Goal: Task Accomplishment & Management: Use online tool/utility

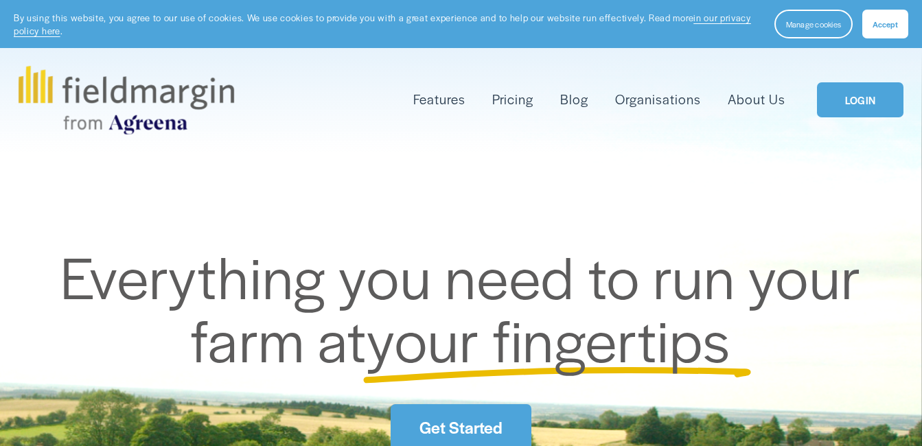
click at [844, 108] on link "LOGIN" at bounding box center [860, 99] width 86 height 35
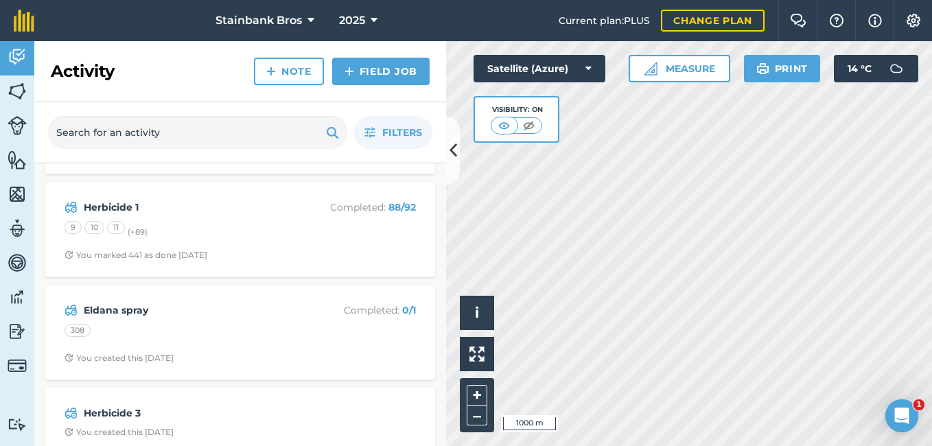
scroll to position [932, 0]
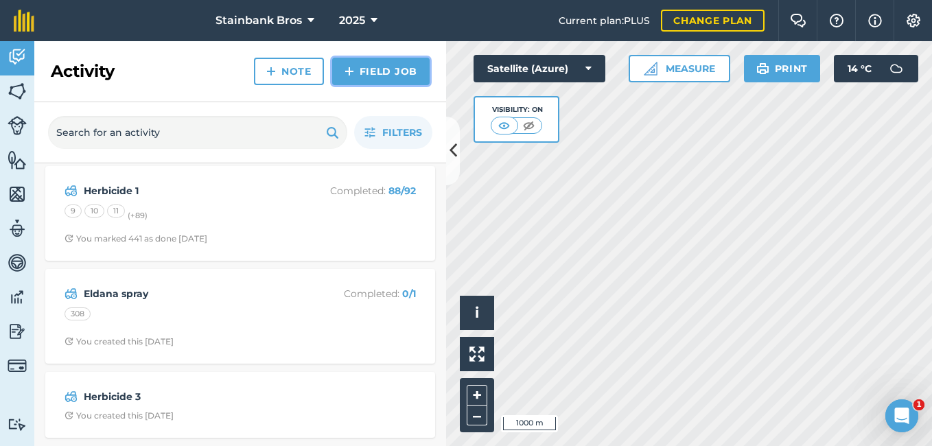
click at [374, 78] on link "Field Job" at bounding box center [380, 71] width 97 height 27
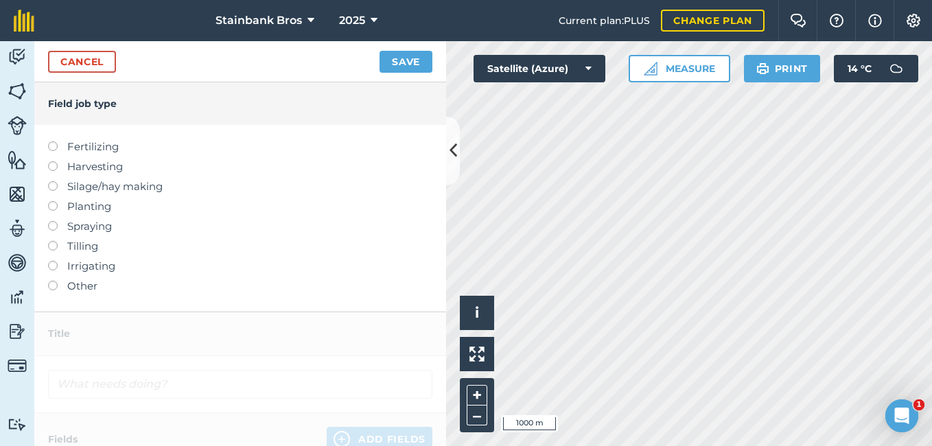
click at [48, 289] on label "Other" at bounding box center [240, 286] width 384 height 16
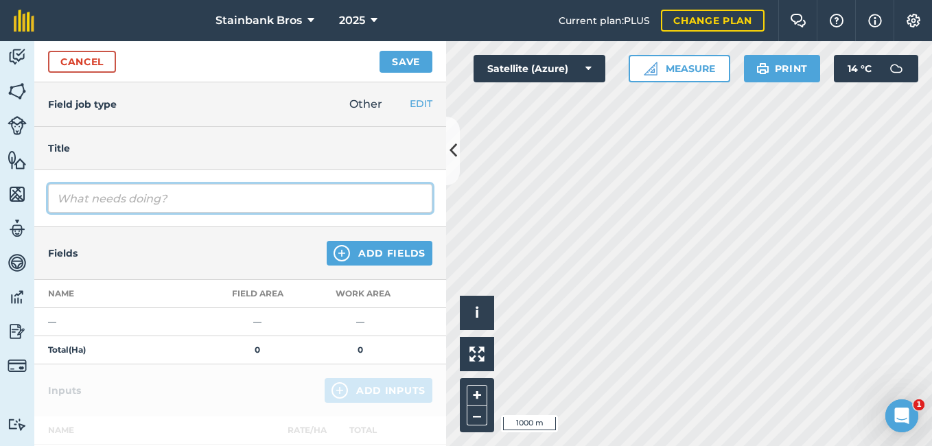
click at [170, 200] on input "text" at bounding box center [240, 198] width 384 height 29
type input "l"
type input "LIME"
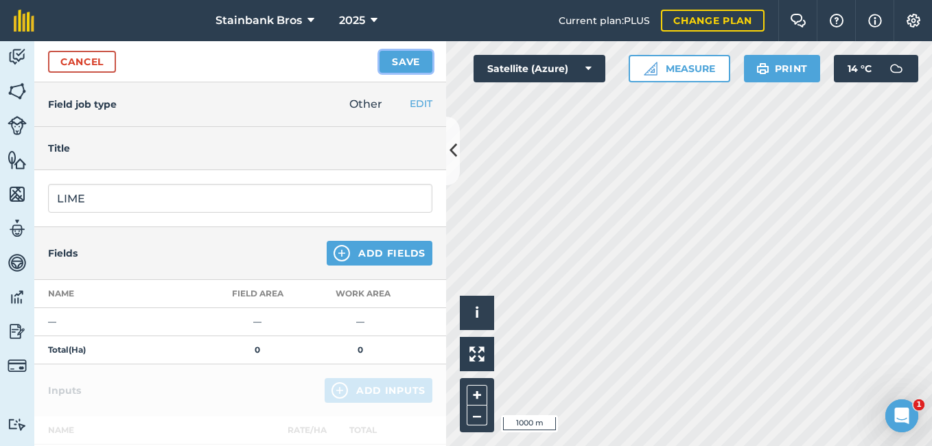
click at [404, 69] on button "Save" at bounding box center [406, 62] width 53 height 22
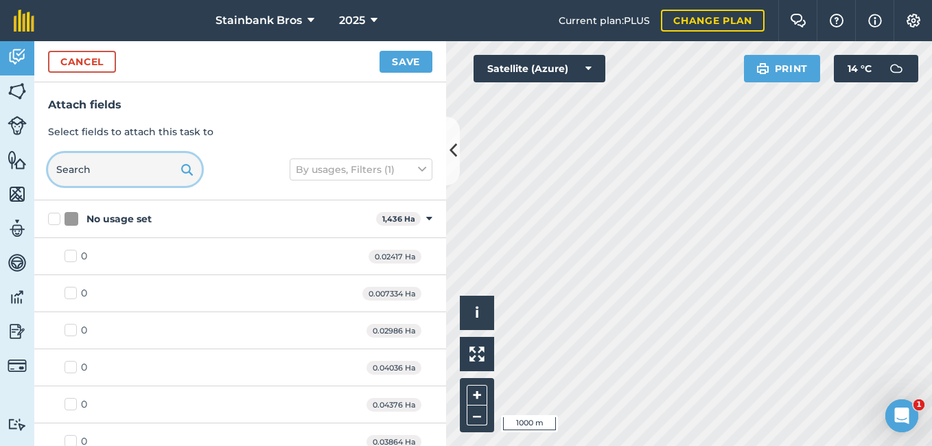
click at [133, 170] on input "text" at bounding box center [125, 169] width 154 height 33
click at [115, 170] on input "text" at bounding box center [125, 169] width 154 height 33
click at [97, 170] on input "text" at bounding box center [125, 169] width 154 height 33
click at [13, 90] on img at bounding box center [17, 91] width 19 height 21
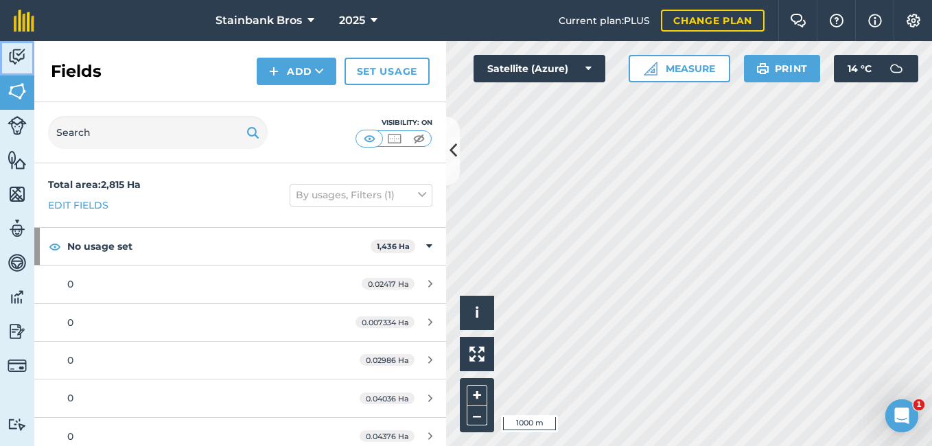
click at [19, 56] on img at bounding box center [17, 57] width 19 height 21
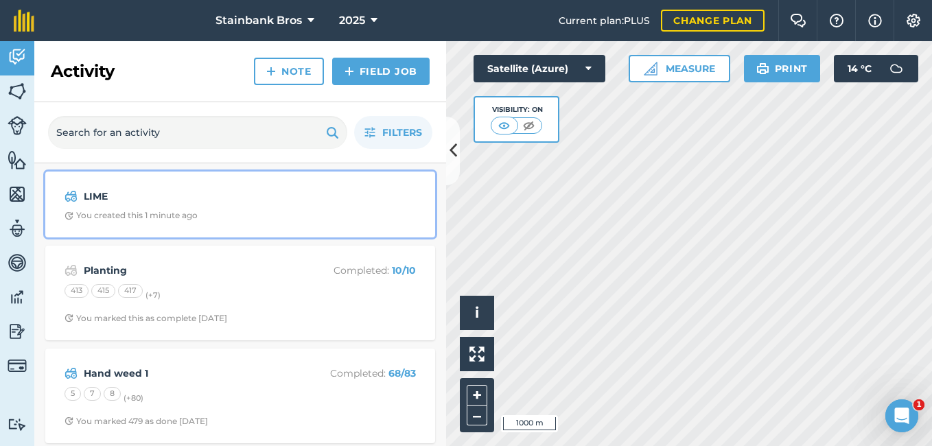
click at [129, 193] on strong "LIME" at bounding box center [193, 196] width 218 height 15
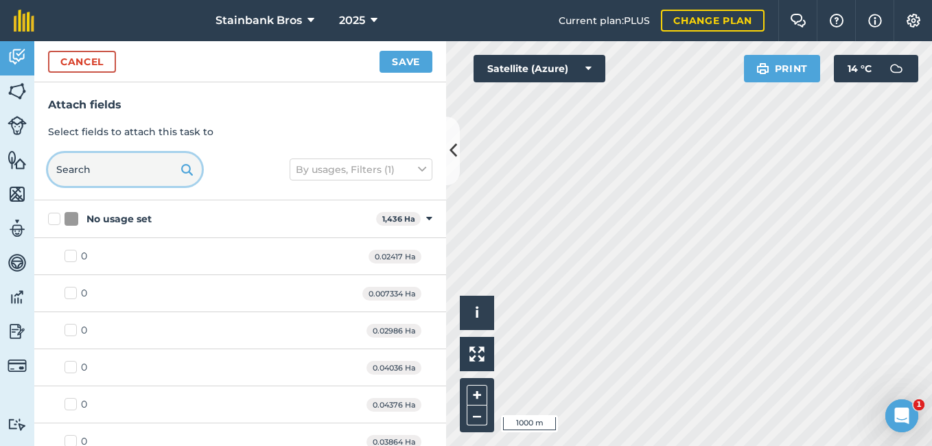
click at [115, 170] on input "text" at bounding box center [125, 169] width 154 height 33
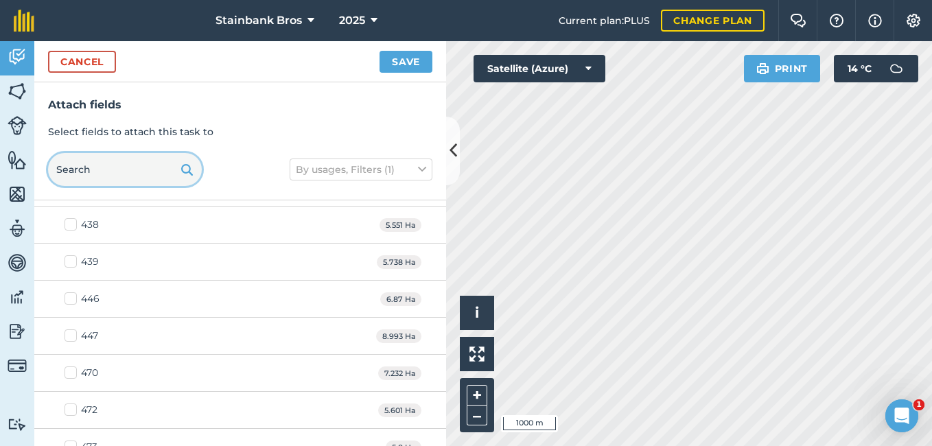
click at [115, 181] on input "text" at bounding box center [125, 169] width 154 height 33
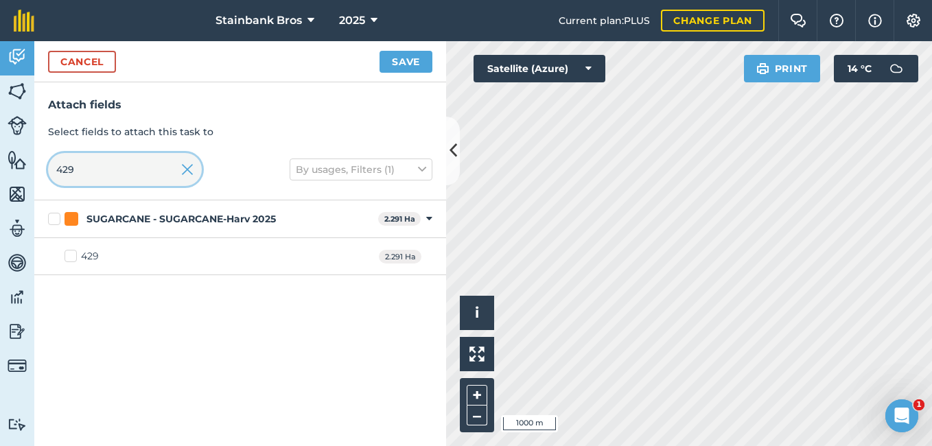
scroll to position [0, 0]
type input "429"
click at [71, 255] on label "429" at bounding box center [82, 256] width 34 height 14
click at [71, 255] on input "429" at bounding box center [69, 253] width 9 height 9
checkbox input "true"
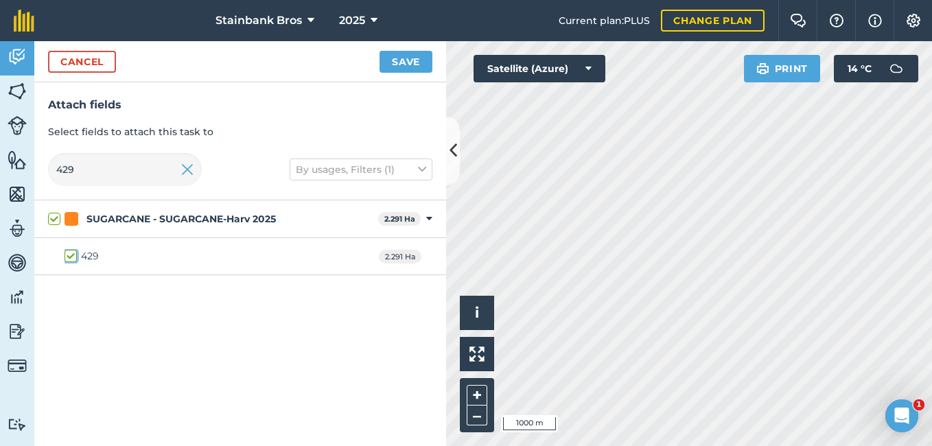
checkbox input "true"
click at [405, 57] on button "Save" at bounding box center [406, 62] width 53 height 22
click at [117, 165] on input "429" at bounding box center [125, 169] width 154 height 33
type input "42"
checkbox input "false"
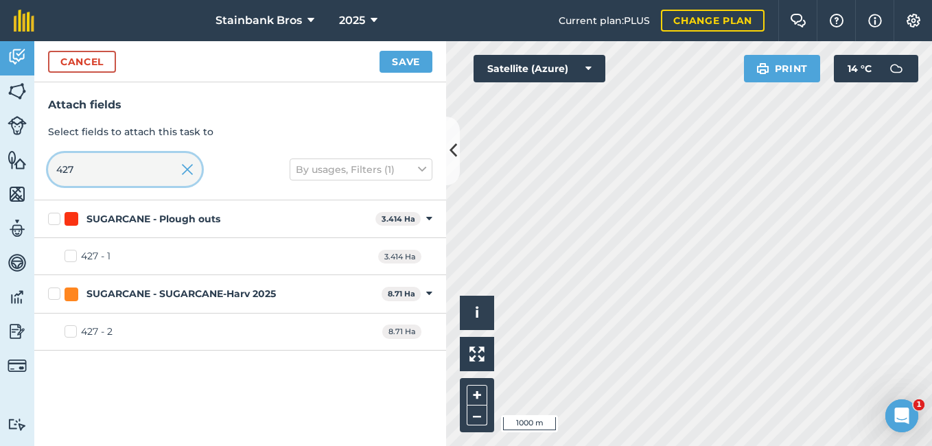
type input "427"
click at [69, 257] on label "427 - 1" at bounding box center [88, 256] width 46 height 14
click at [69, 257] on input "427 - 1" at bounding box center [69, 253] width 9 height 9
checkbox input "true"
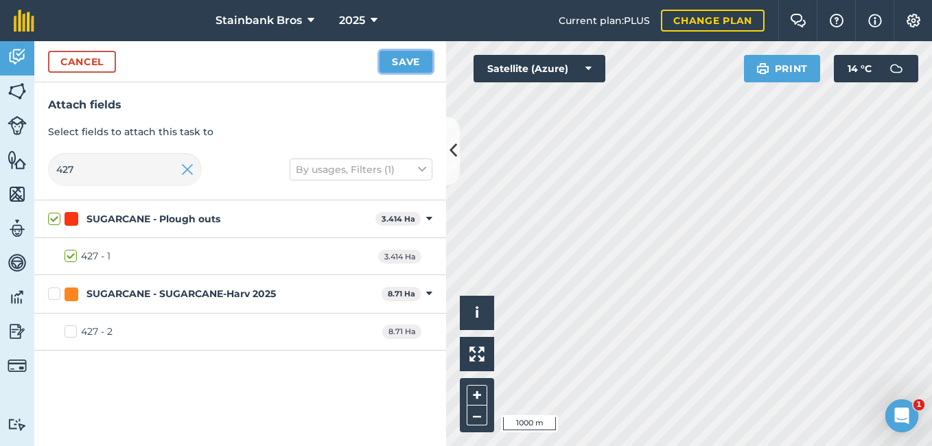
click at [388, 62] on button "Save" at bounding box center [406, 62] width 53 height 22
click at [128, 163] on input "427" at bounding box center [125, 169] width 154 height 33
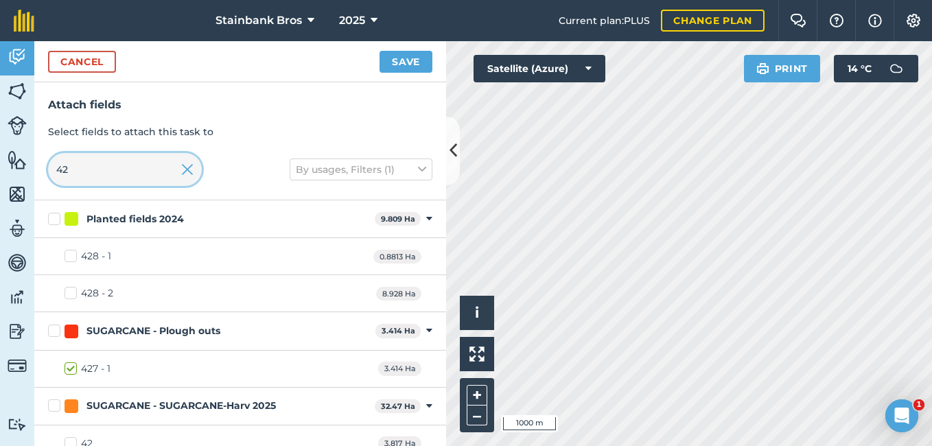
type input "4"
checkbox input "false"
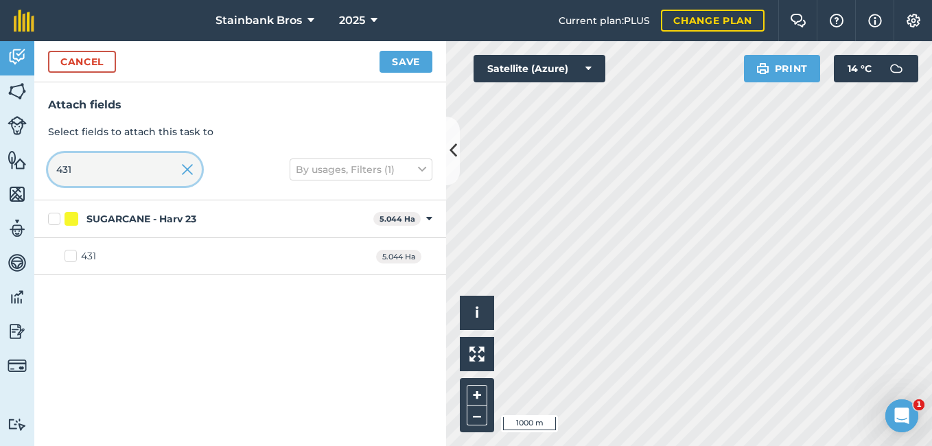
type input "431"
click at [69, 256] on label "431" at bounding box center [81, 256] width 32 height 14
click at [69, 256] on input "431" at bounding box center [69, 253] width 9 height 9
checkbox input "true"
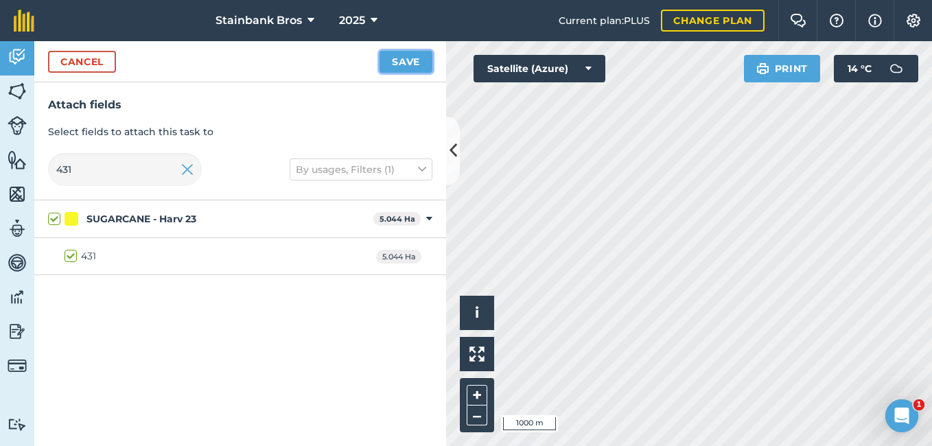
click at [413, 62] on button "Save" at bounding box center [406, 62] width 53 height 22
click at [83, 161] on input "431" at bounding box center [125, 169] width 154 height 33
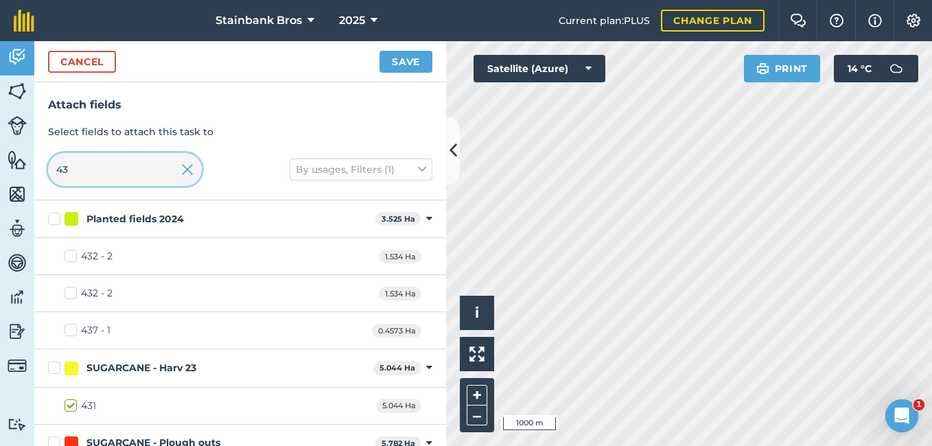
type input "4"
checkbox input "false"
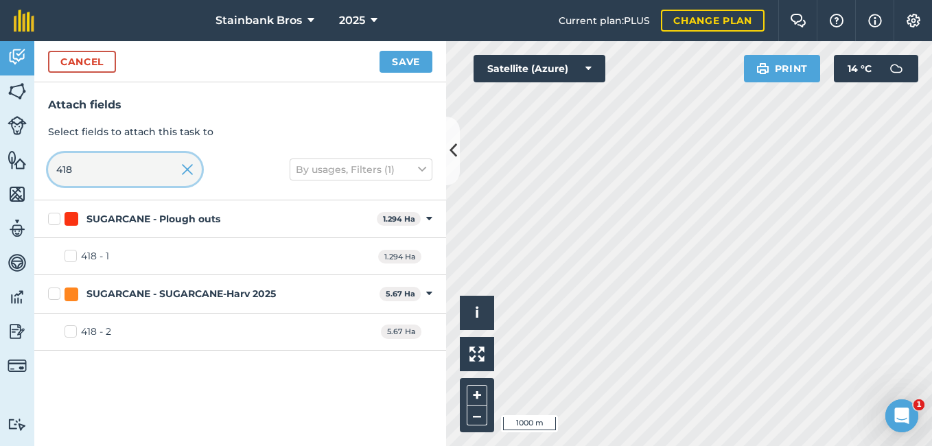
type input "418"
click at [69, 253] on label "418 - 1" at bounding box center [87, 256] width 45 height 14
click at [69, 253] on input "418 - 1" at bounding box center [69, 253] width 9 height 9
checkbox input "true"
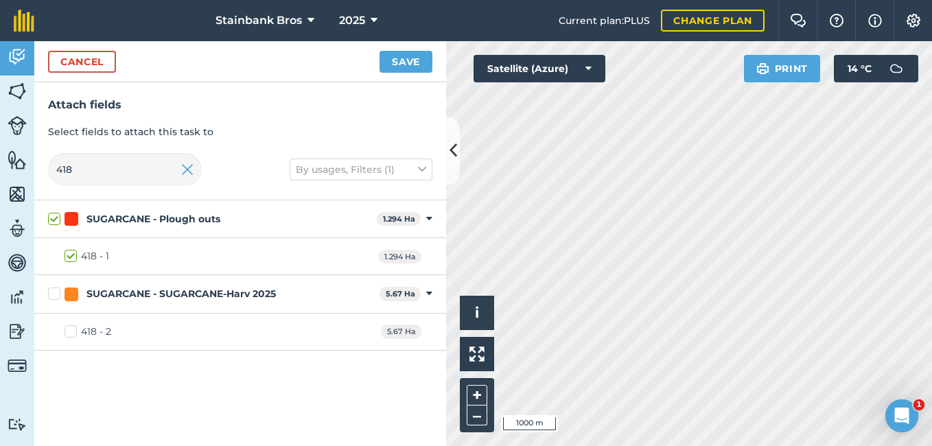
click at [69, 257] on label "418 - 1" at bounding box center [87, 256] width 45 height 14
click at [69, 257] on input "418 - 1" at bounding box center [69, 253] width 9 height 9
checkbox input "false"
click at [84, 173] on input "418" at bounding box center [125, 169] width 154 height 33
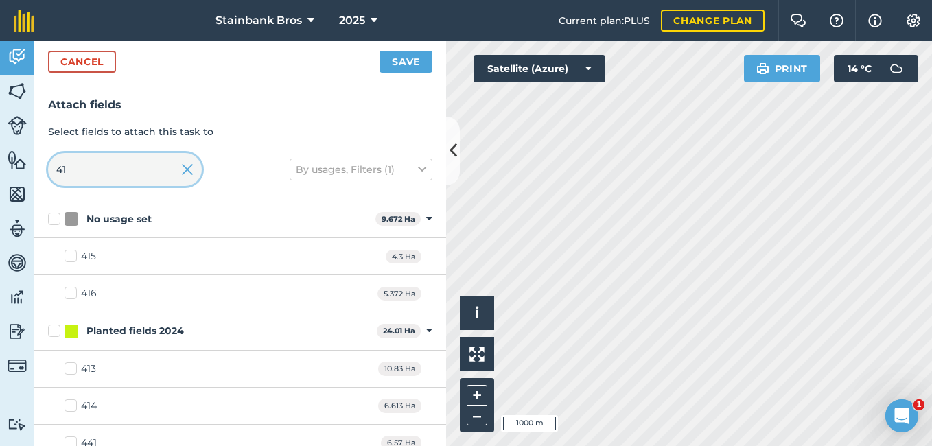
type input "4"
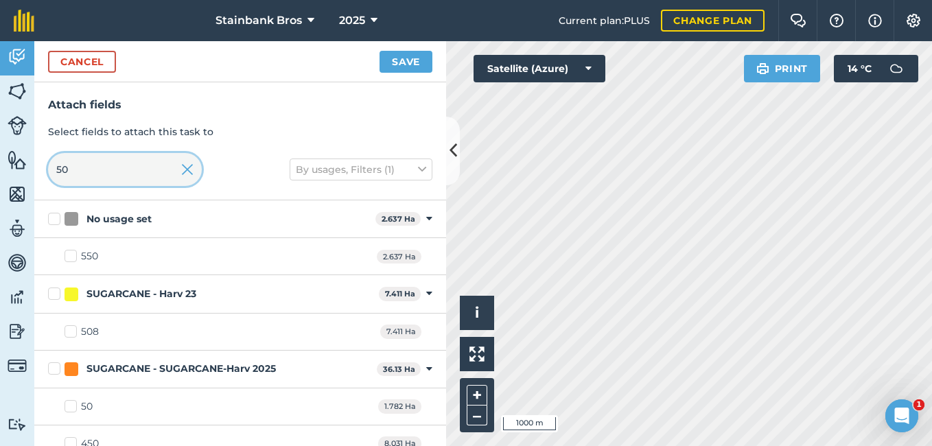
type input "50"
click at [71, 409] on label "50" at bounding box center [79, 407] width 28 height 14
click at [71, 408] on input "50" at bounding box center [69, 404] width 9 height 9
checkbox input "true"
click at [403, 63] on button "Save" at bounding box center [406, 62] width 53 height 22
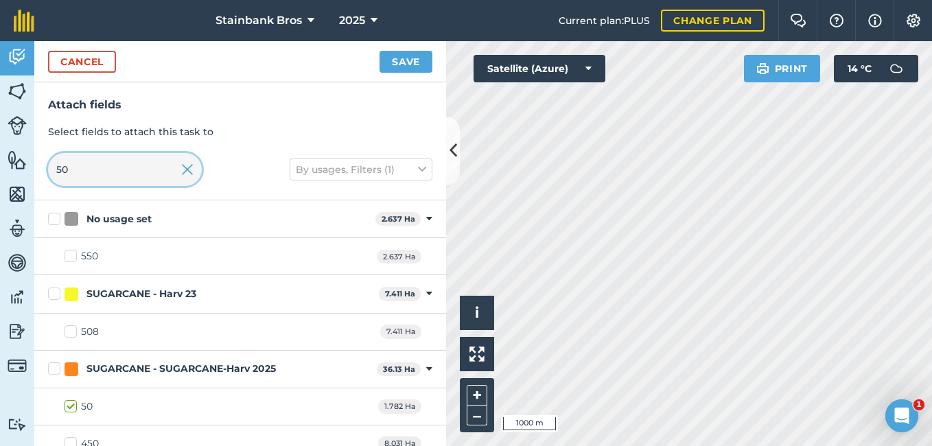
click at [102, 178] on input "50" at bounding box center [125, 169] width 154 height 33
type input "5"
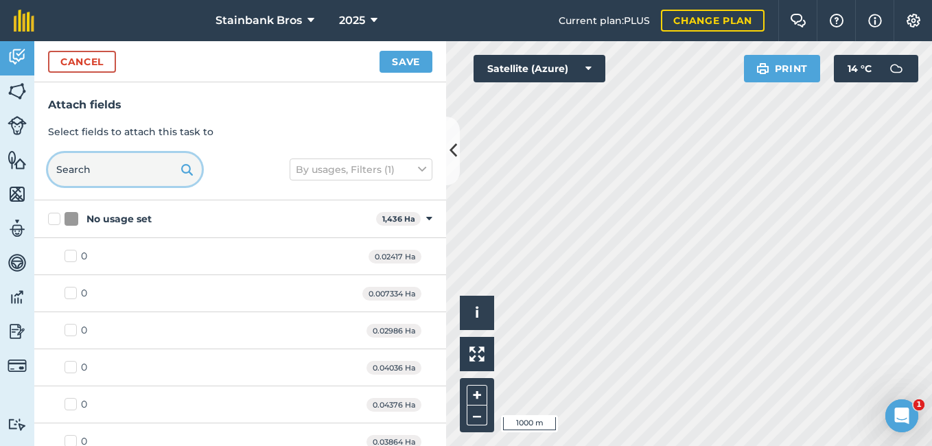
click at [102, 181] on input "text" at bounding box center [125, 169] width 154 height 33
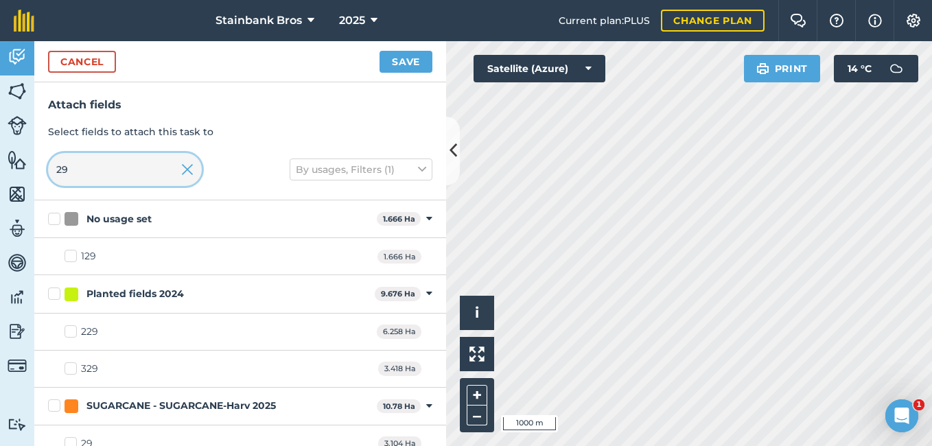
type input "29"
click at [68, 442] on label "29" at bounding box center [79, 444] width 28 height 14
click at [68, 442] on input "29" at bounding box center [69, 441] width 9 height 9
checkbox input "true"
click at [412, 70] on button "Save" at bounding box center [406, 62] width 53 height 22
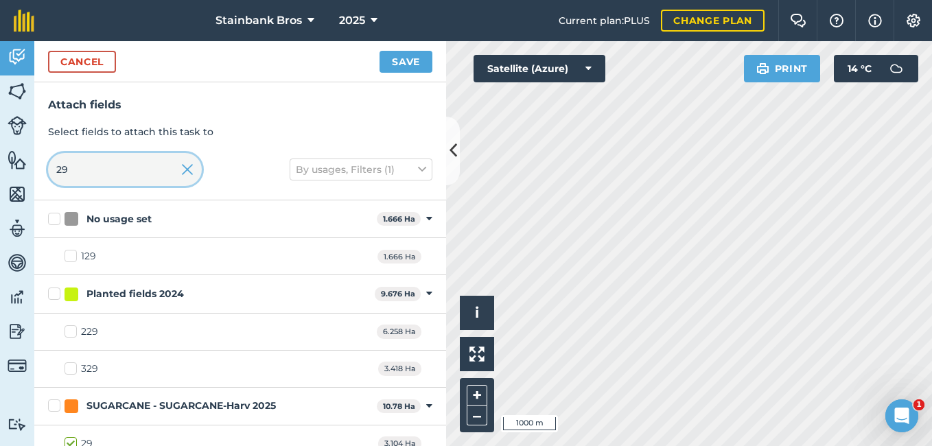
click at [132, 167] on input "29" at bounding box center [125, 169] width 154 height 33
type input "2"
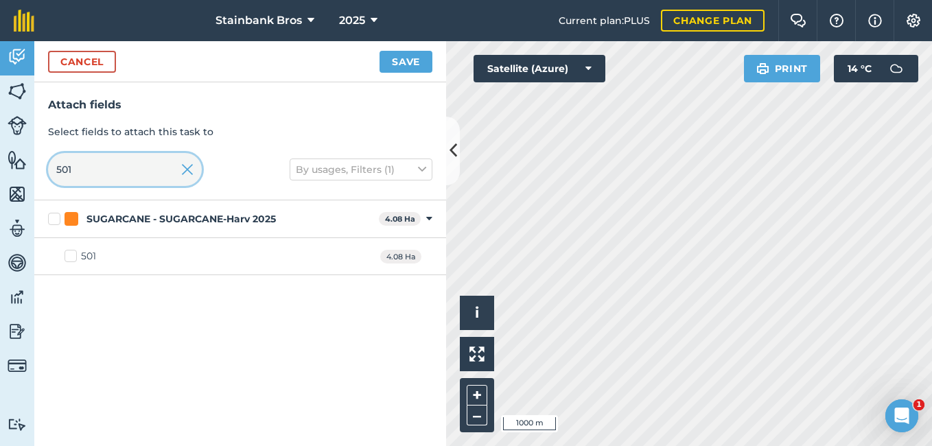
type input "501"
click at [67, 257] on label "501" at bounding box center [81, 256] width 32 height 14
click at [67, 257] on input "501" at bounding box center [69, 253] width 9 height 9
checkbox input "true"
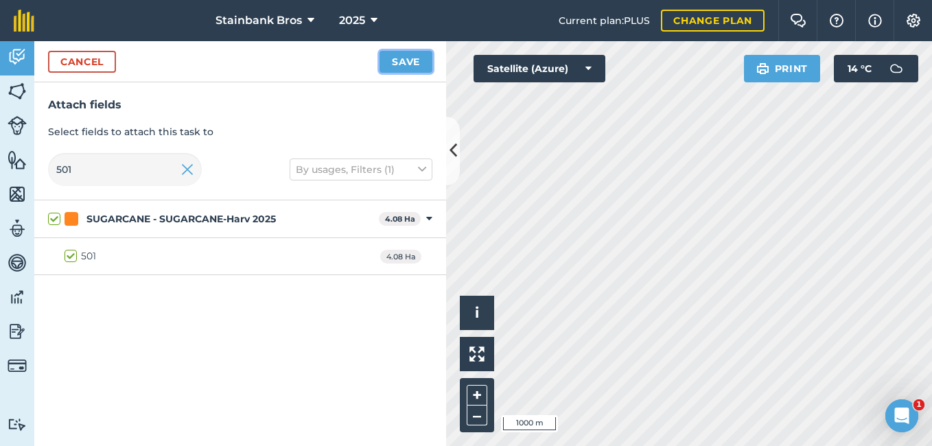
click at [395, 56] on button "Save" at bounding box center [406, 62] width 53 height 22
click at [137, 174] on input "501" at bounding box center [125, 169] width 154 height 33
type input "50"
checkbox input "false"
type input "504"
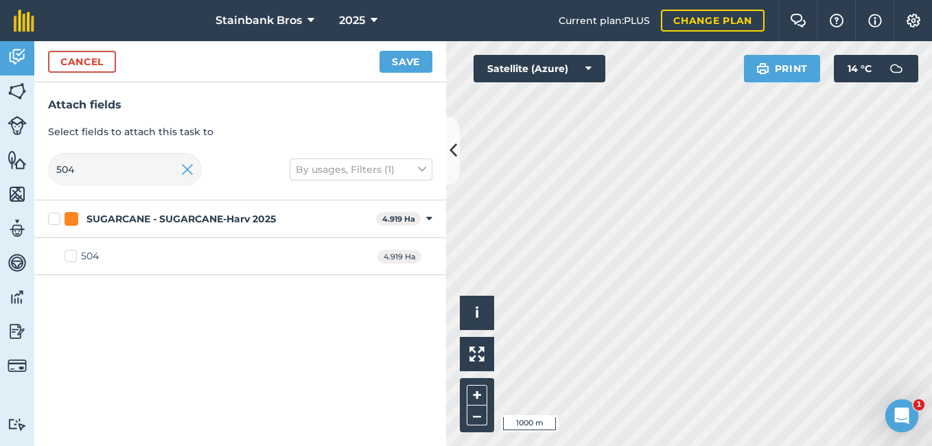
click at [69, 253] on label "504" at bounding box center [82, 256] width 34 height 14
click at [69, 253] on input "504" at bounding box center [69, 253] width 9 height 9
checkbox input "true"
click at [406, 62] on button "Save" at bounding box center [406, 62] width 53 height 22
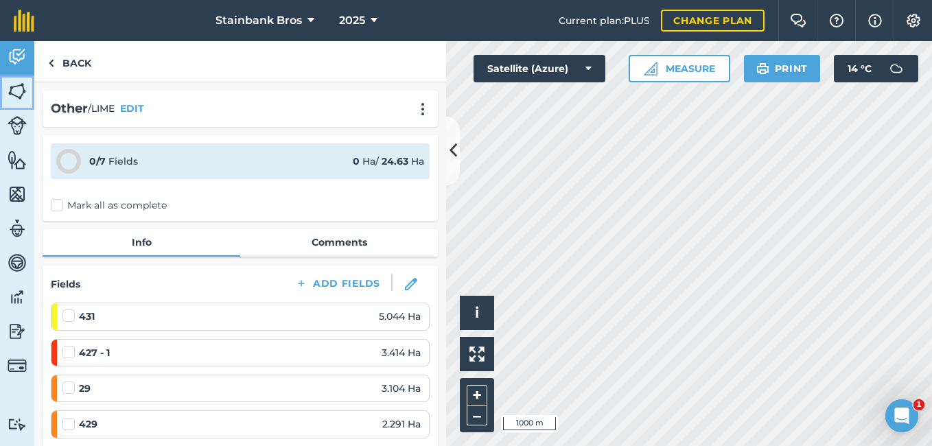
click at [14, 95] on img at bounding box center [17, 91] width 19 height 21
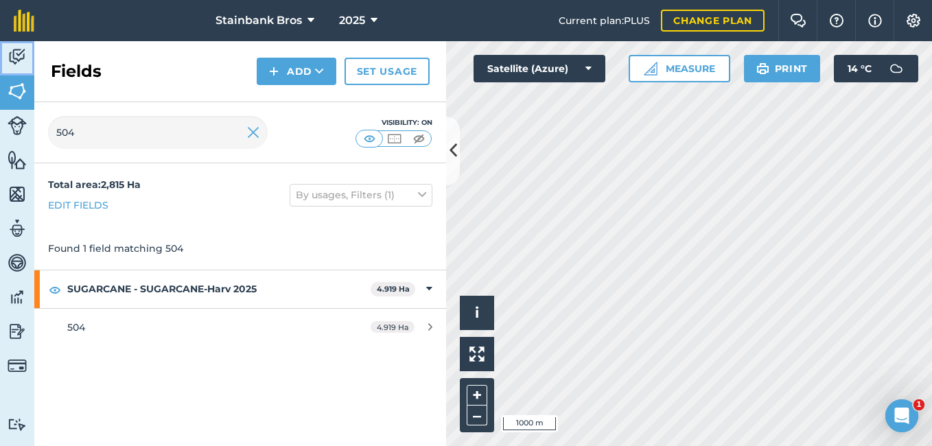
click at [17, 61] on img at bounding box center [17, 57] width 19 height 21
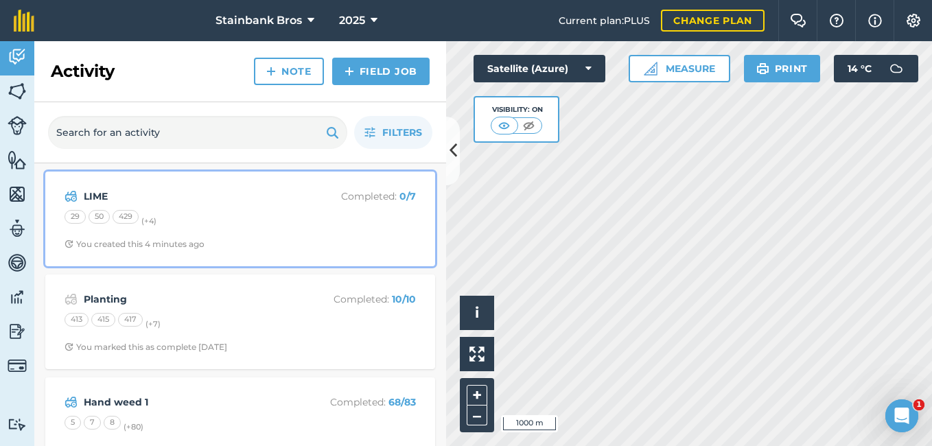
click at [119, 235] on div "LIME Completed : 0 / 7 29 50 429 (+ 4 ) You created this 4 minutes ago" at bounding box center [240, 219] width 373 height 78
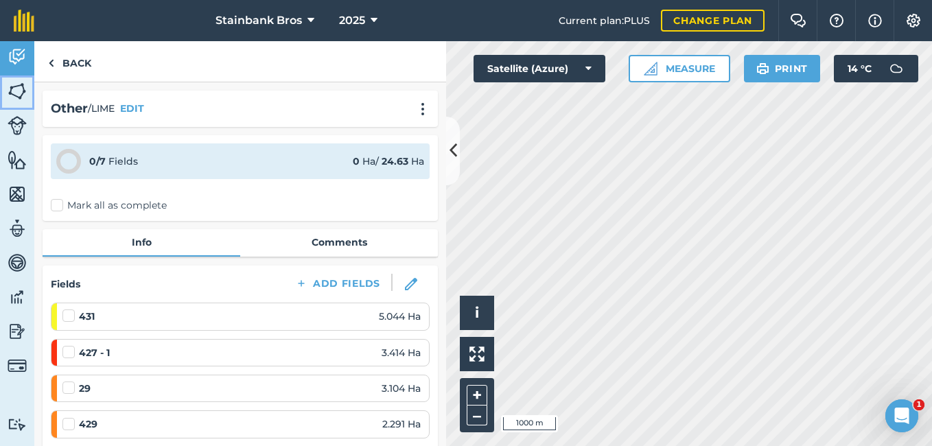
click at [21, 91] on img at bounding box center [17, 91] width 19 height 21
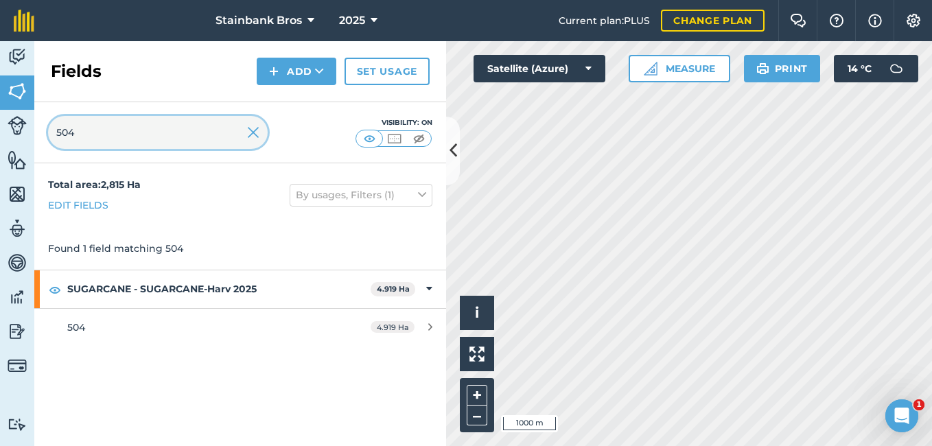
click at [137, 130] on input "504" at bounding box center [158, 132] width 220 height 33
type input "5"
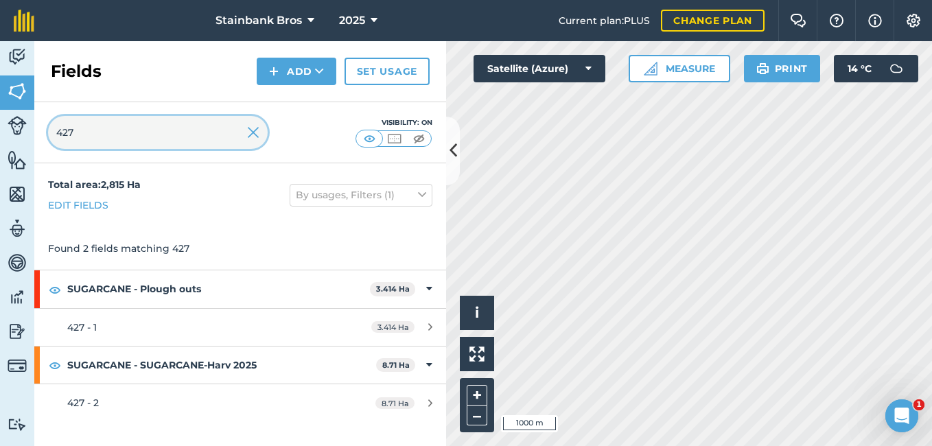
type input "427"
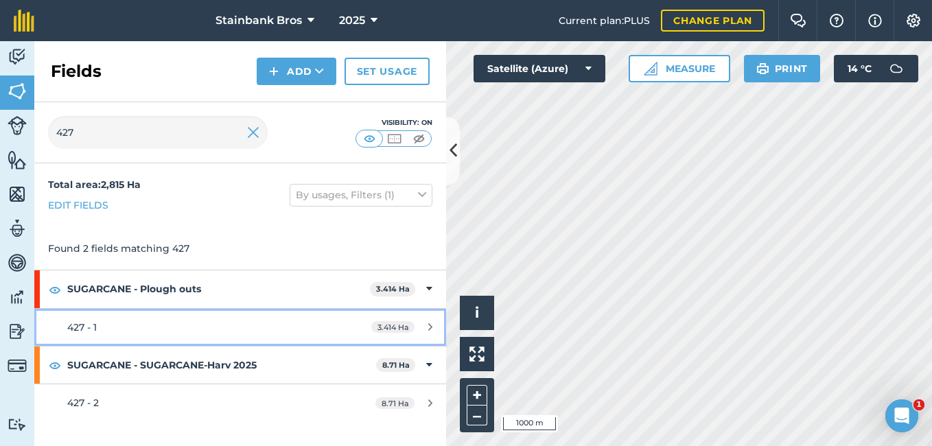
click at [98, 332] on div "427 - 1" at bounding box center [196, 327] width 258 height 15
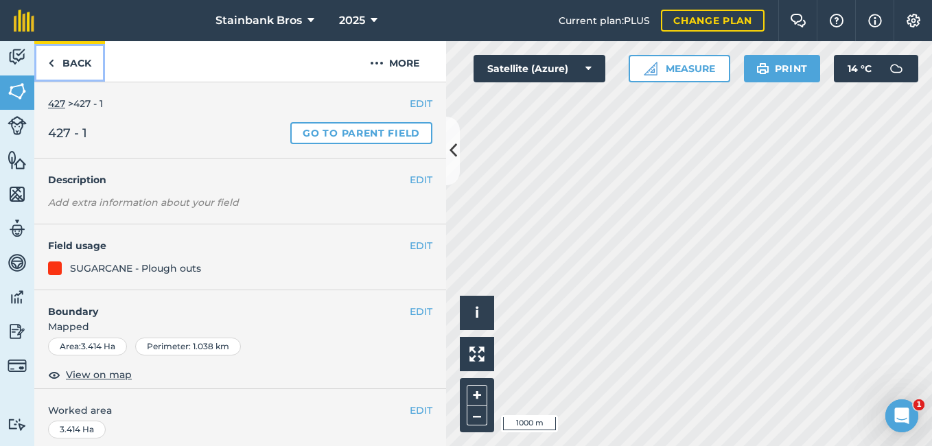
click at [61, 58] on link "Back" at bounding box center [69, 61] width 71 height 41
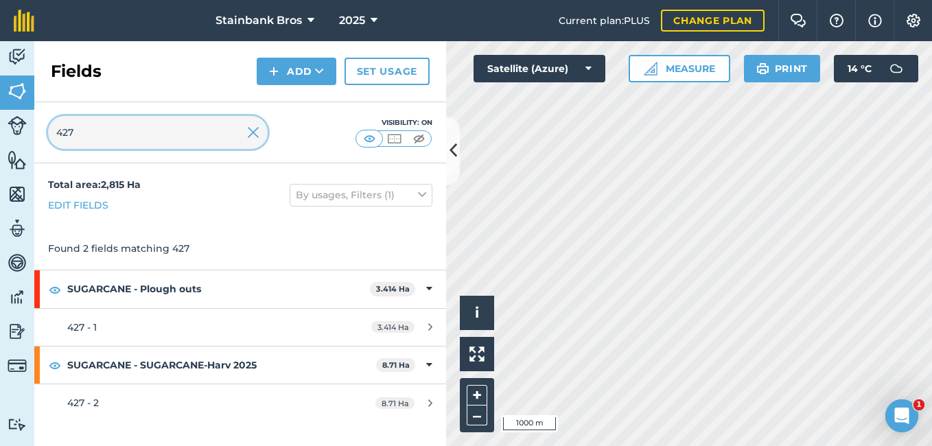
click at [104, 118] on input "427" at bounding box center [158, 132] width 220 height 33
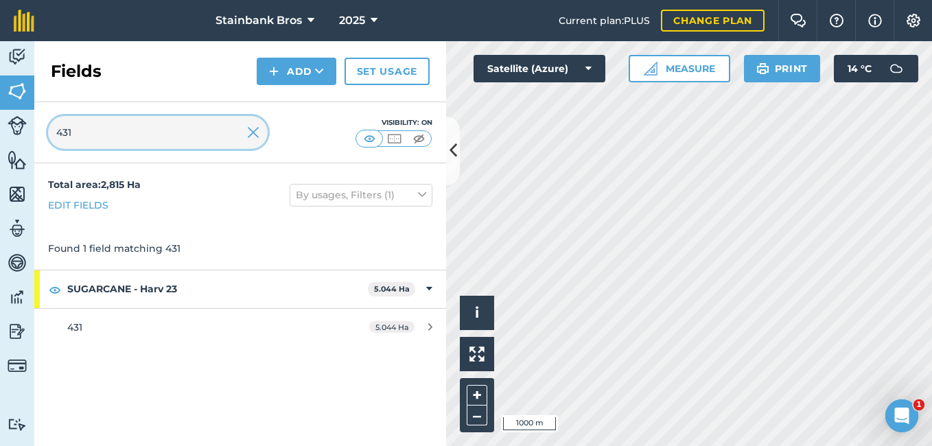
type input "431"
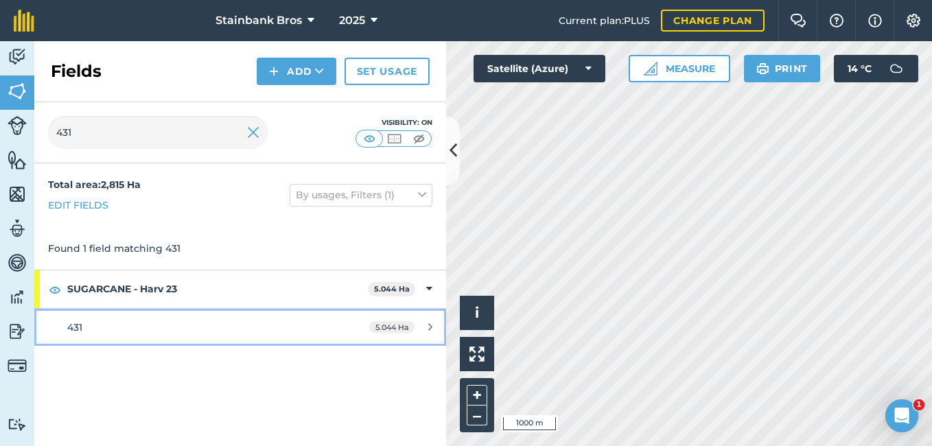
click at [78, 323] on span "431" at bounding box center [74, 327] width 15 height 12
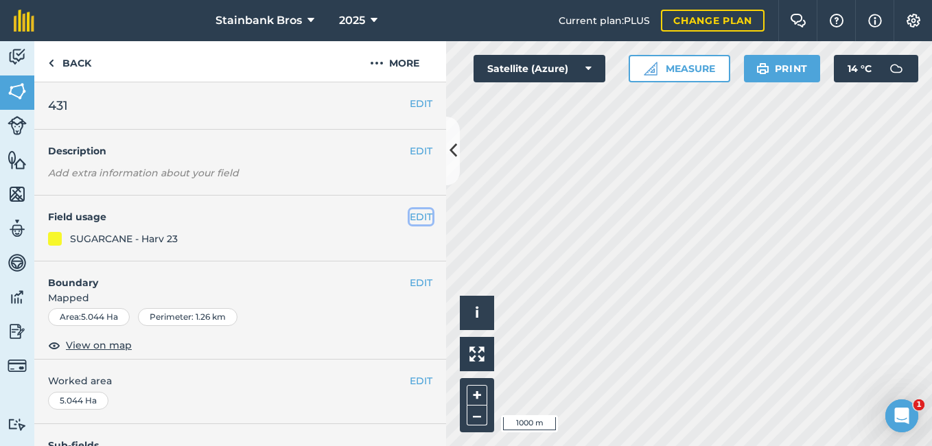
click at [410, 213] on button "EDIT" at bounding box center [421, 216] width 23 height 15
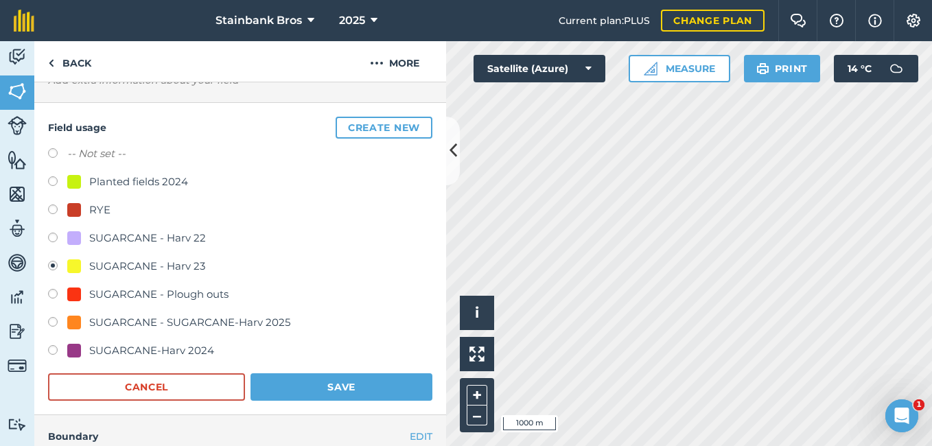
scroll to position [95, 0]
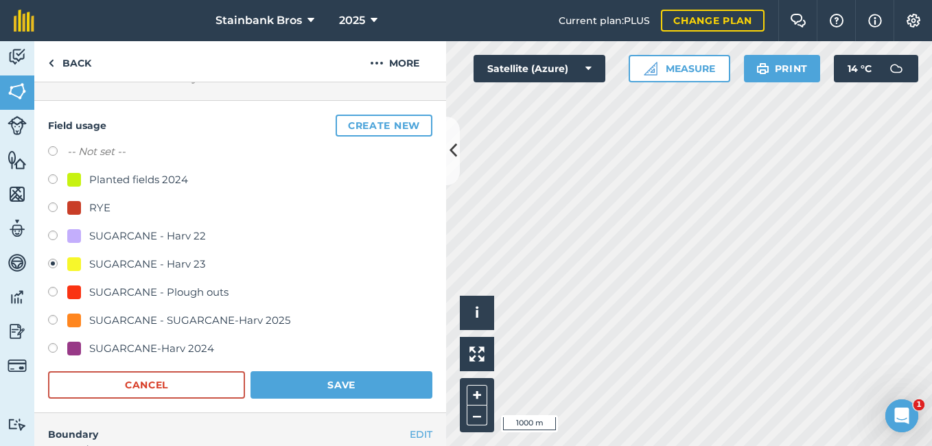
click at [53, 319] on label at bounding box center [57, 322] width 19 height 14
radio input "true"
radio input "false"
click at [265, 380] on button "Save" at bounding box center [342, 384] width 182 height 27
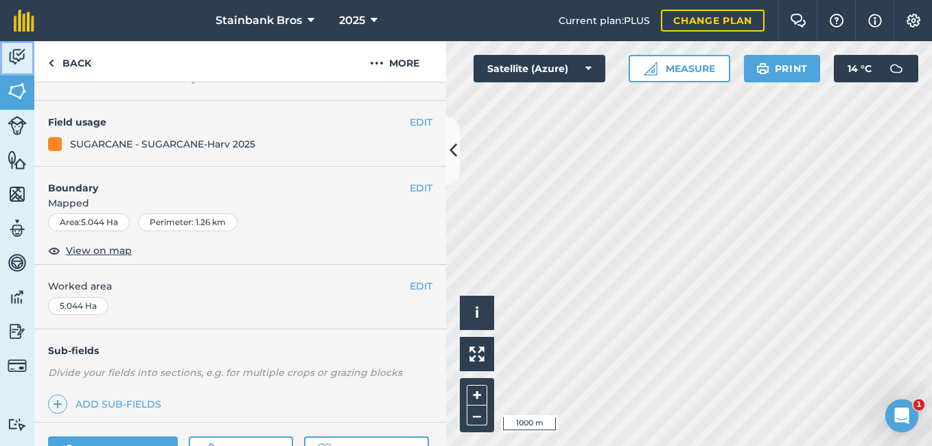
click at [25, 55] on img at bounding box center [17, 57] width 19 height 21
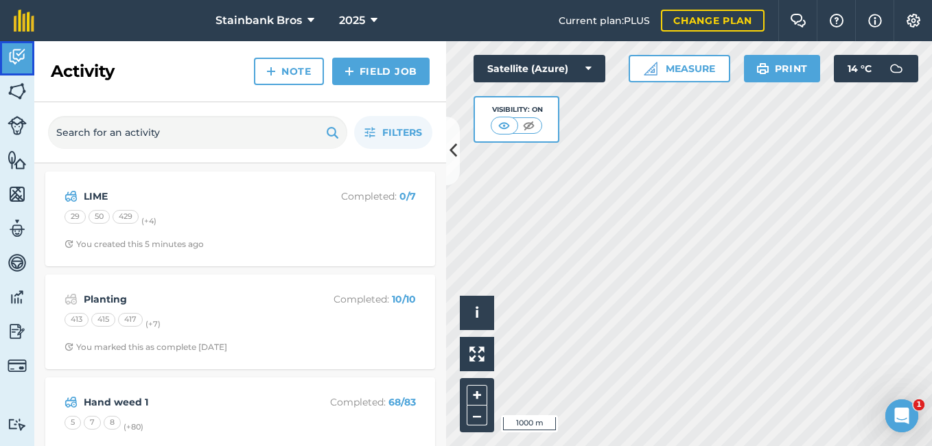
click at [25, 55] on img at bounding box center [17, 57] width 19 height 21
click at [25, 86] on img at bounding box center [17, 91] width 19 height 21
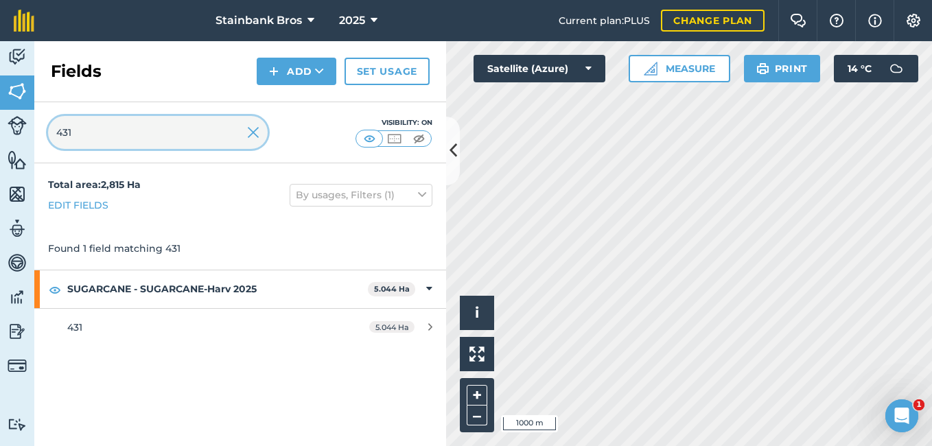
click at [89, 133] on input "431" at bounding box center [158, 132] width 220 height 33
type input "433"
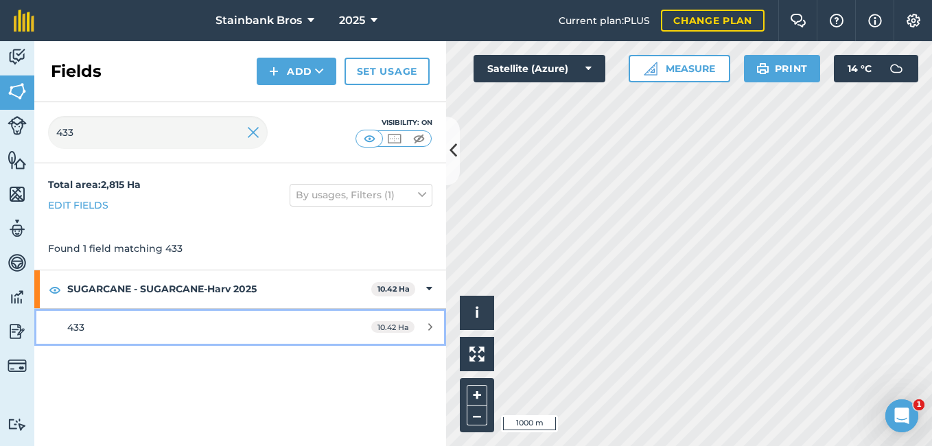
click at [109, 324] on div "433" at bounding box center [196, 327] width 258 height 15
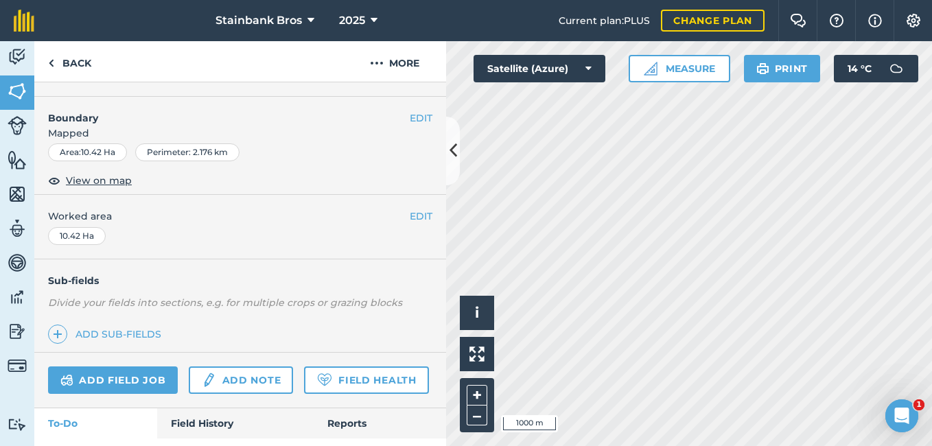
scroll to position [183, 0]
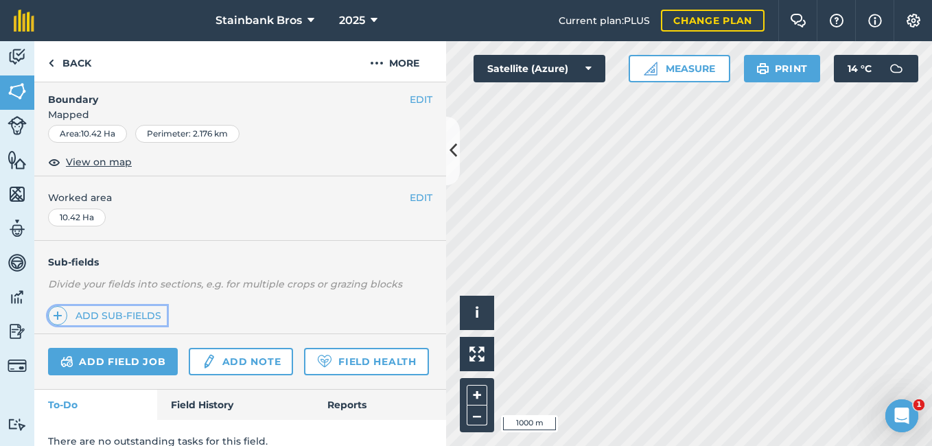
click at [111, 316] on link "Add sub-fields" at bounding box center [107, 315] width 119 height 19
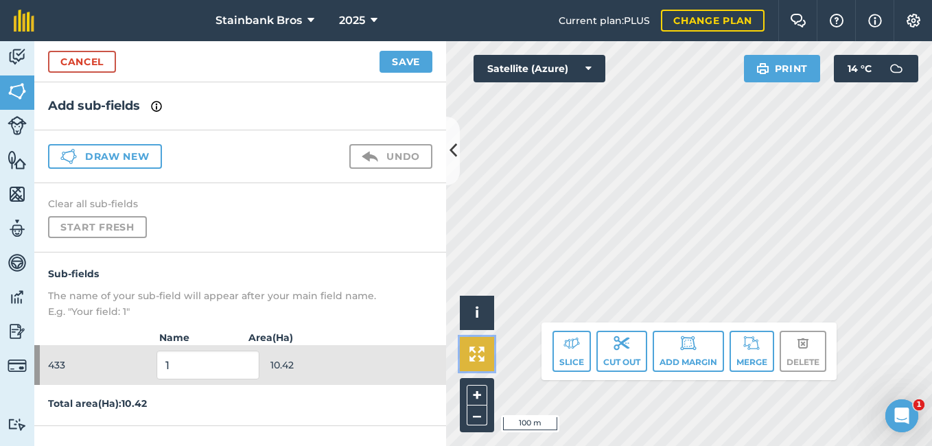
click at [475, 360] on img at bounding box center [477, 354] width 15 height 15
click at [453, 169] on button at bounding box center [453, 151] width 14 height 69
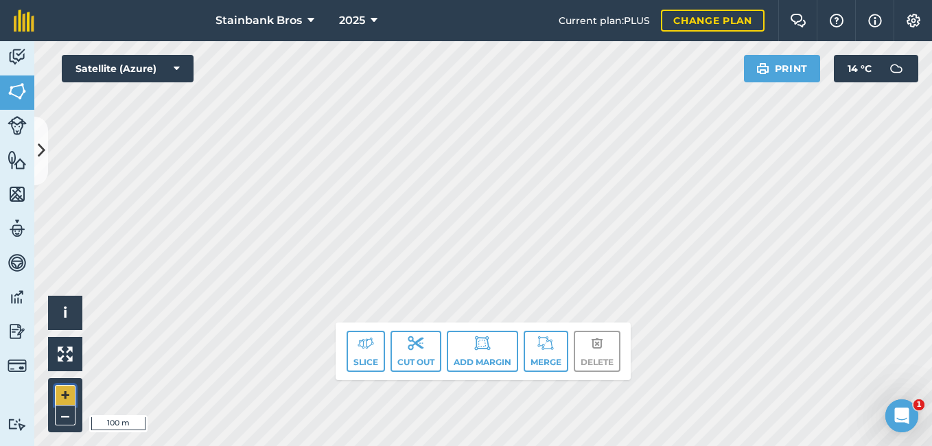
click at [70, 396] on button "+" at bounding box center [65, 395] width 21 height 21
click at [43, 143] on icon at bounding box center [42, 151] width 8 height 24
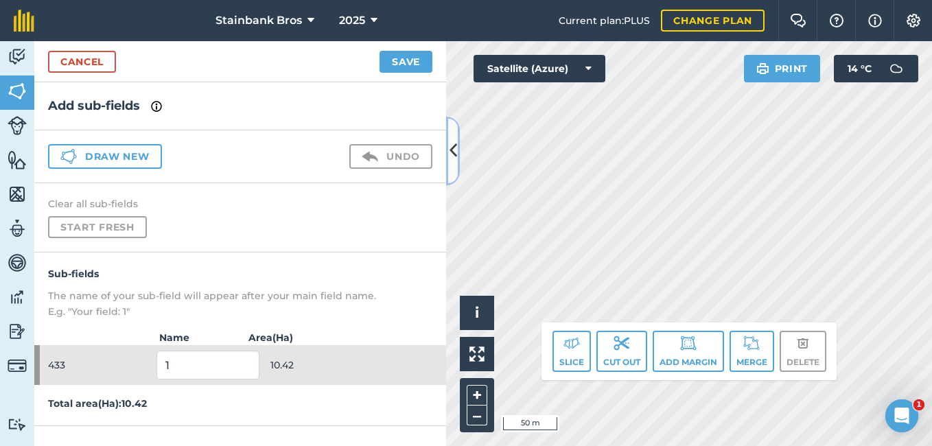
click at [455, 148] on icon at bounding box center [454, 151] width 8 height 24
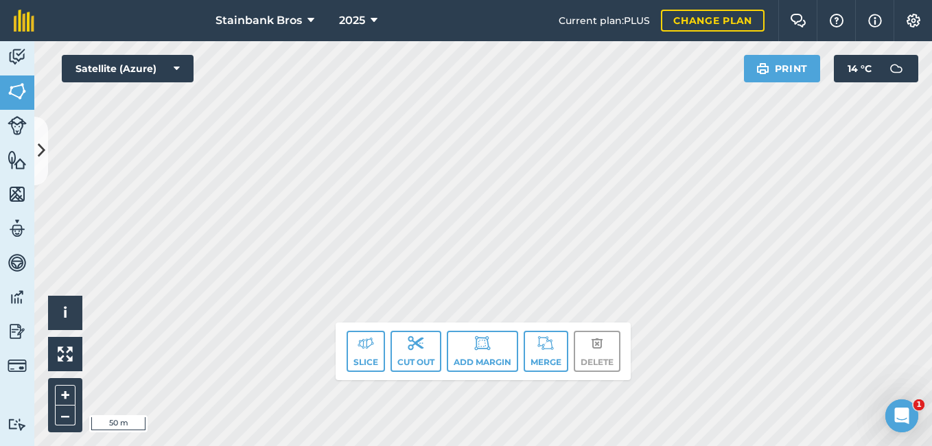
click at [467, 446] on html "Stainbank Bros 2025 Current plan : PLUS Change plan Farm Chat Help Info Setting…" at bounding box center [466, 223] width 932 height 446
click at [18, 61] on img at bounding box center [17, 57] width 19 height 21
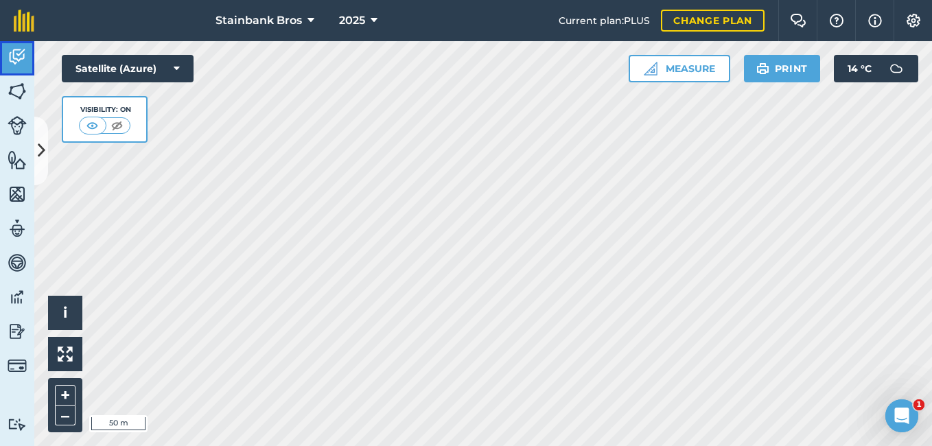
click at [19, 64] on img at bounding box center [17, 57] width 19 height 21
click at [38, 140] on icon at bounding box center [42, 151] width 8 height 24
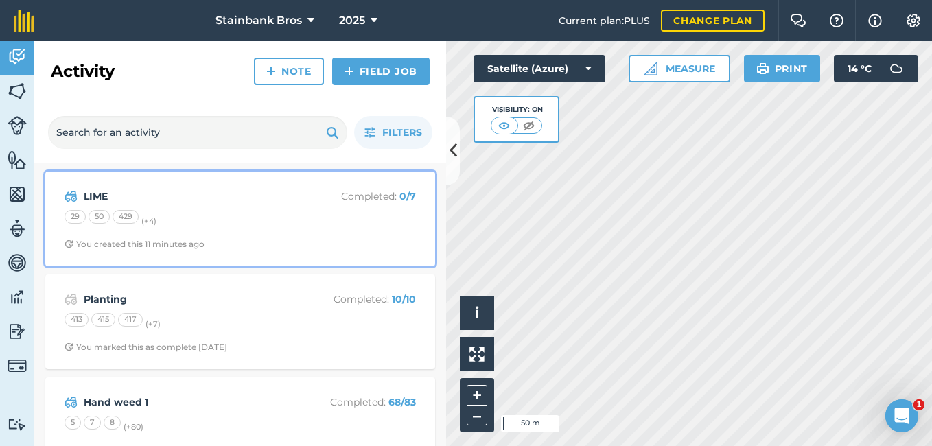
click at [124, 212] on div "429" at bounding box center [126, 217] width 26 height 14
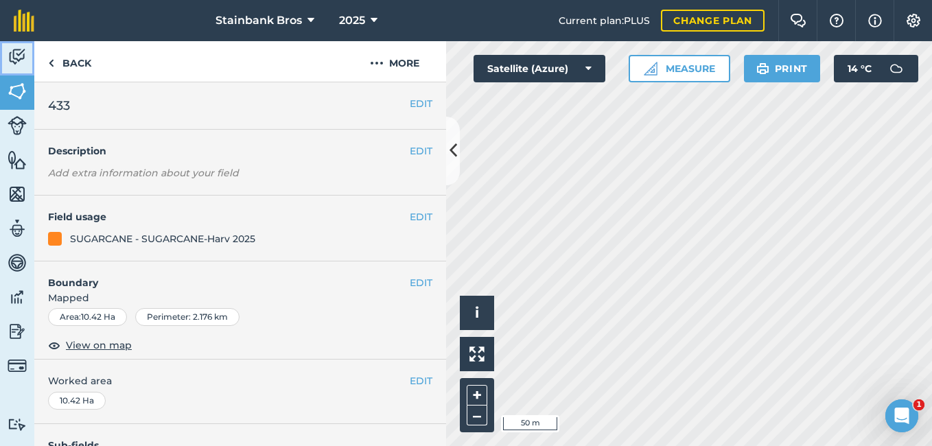
click at [19, 61] on img at bounding box center [17, 57] width 19 height 21
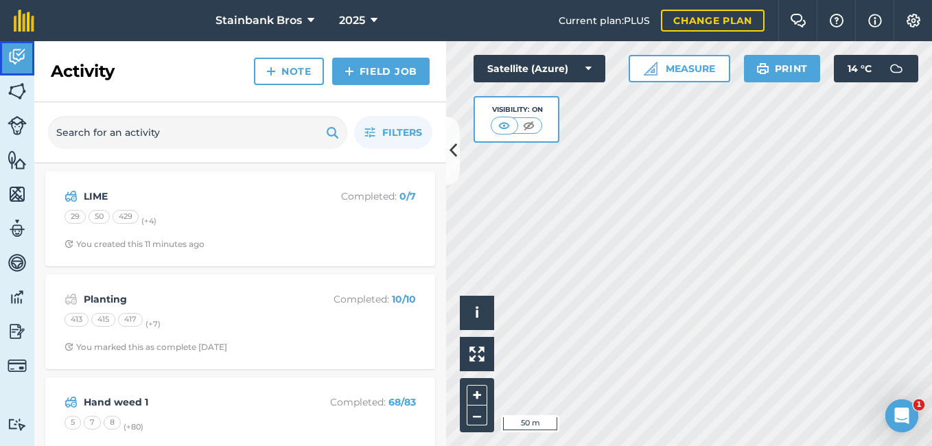
click at [19, 61] on img at bounding box center [17, 57] width 19 height 21
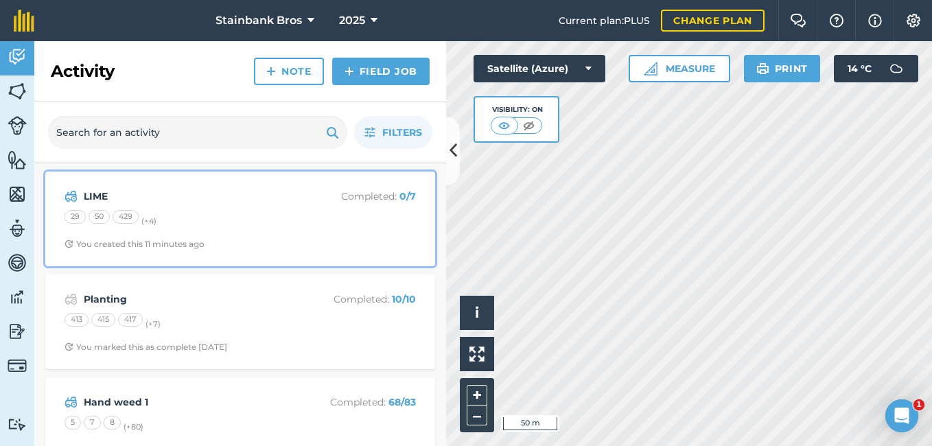
click at [164, 238] on div "LIME Completed : 0 / 7 29 50 429 (+ 4 ) You created this 11 minutes ago" at bounding box center [240, 219] width 373 height 78
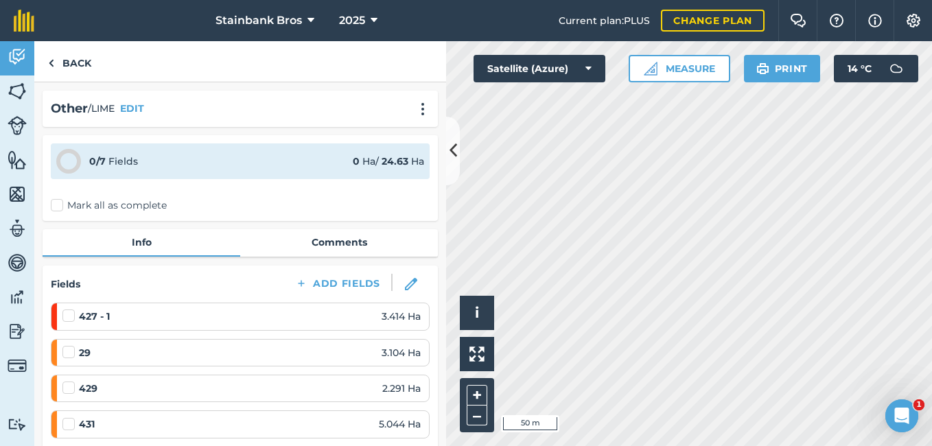
click at [66, 309] on label at bounding box center [70, 309] width 16 height 0
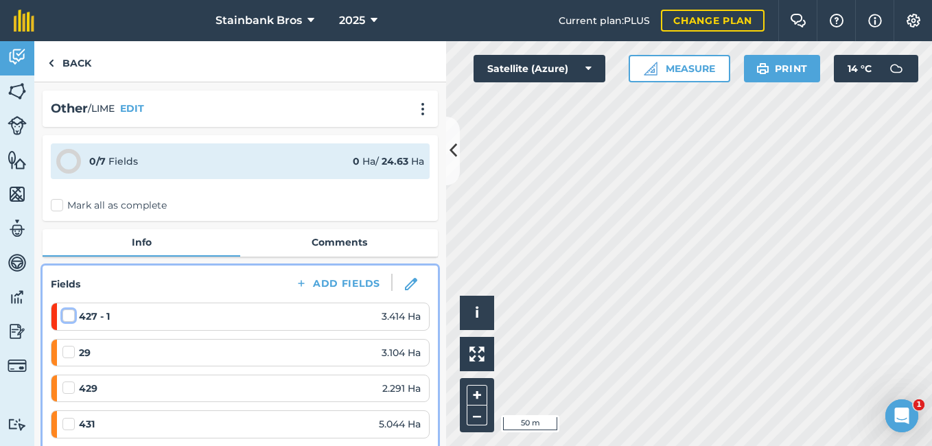
click at [66, 318] on input "checkbox" at bounding box center [66, 313] width 9 height 9
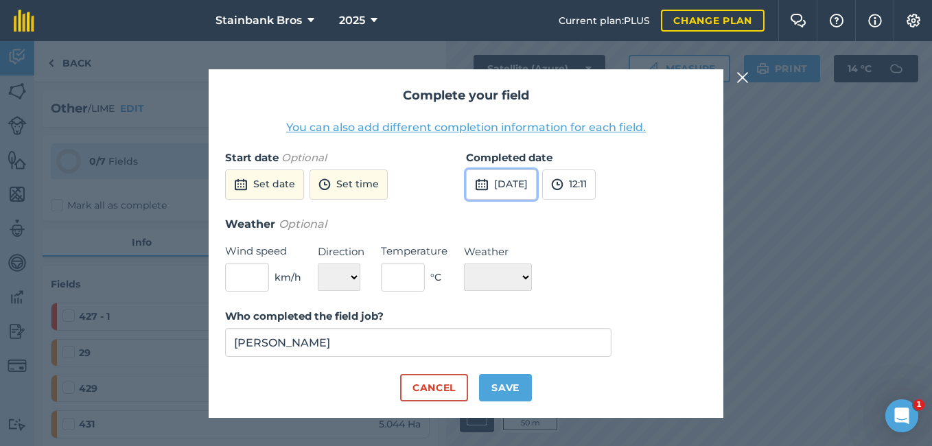
click at [520, 182] on button "[DATE]" at bounding box center [501, 185] width 71 height 30
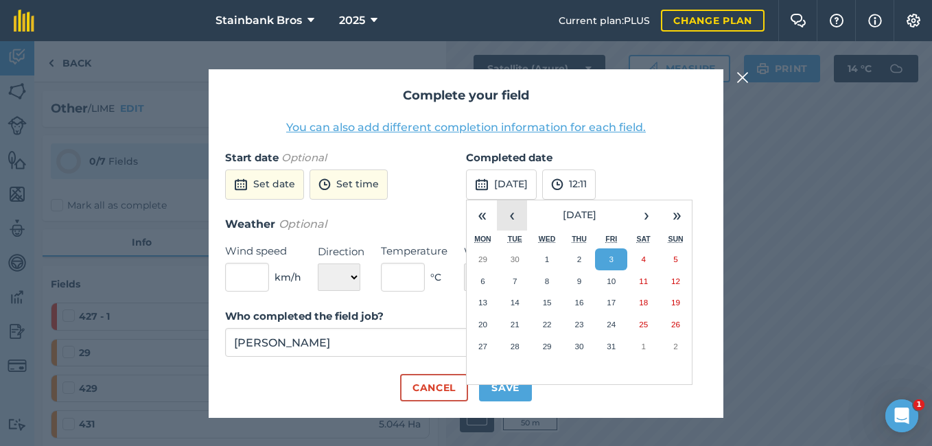
click at [511, 209] on button "‹" at bounding box center [512, 215] width 30 height 30
click at [646, 349] on abbr "30" at bounding box center [643, 346] width 9 height 9
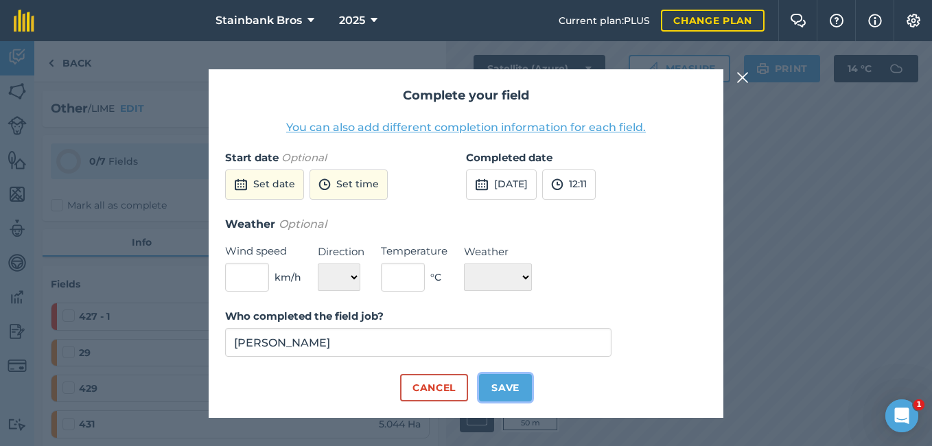
click at [501, 393] on button "Save" at bounding box center [505, 387] width 53 height 27
checkbox input "true"
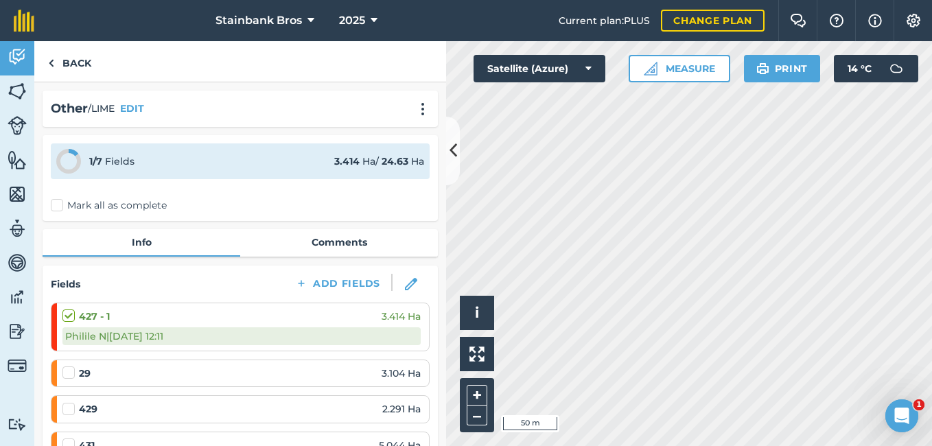
click at [73, 366] on label at bounding box center [70, 366] width 16 height 0
click at [71, 375] on input "checkbox" at bounding box center [66, 370] width 9 height 9
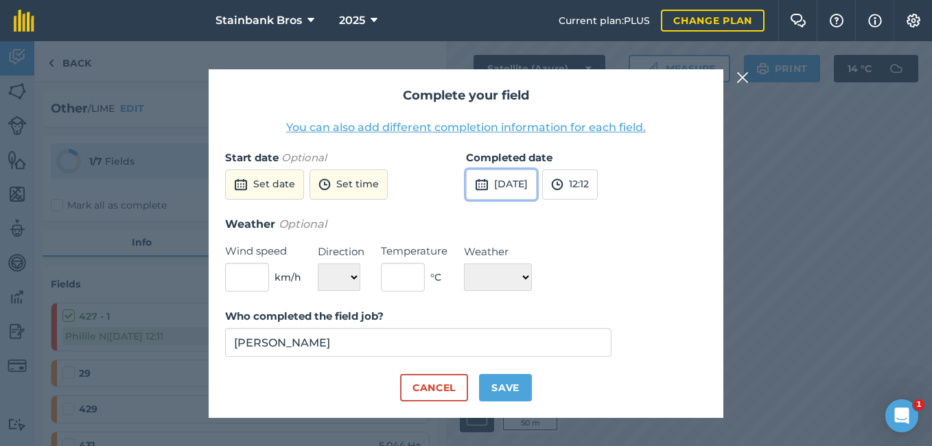
click at [508, 194] on button "[DATE]" at bounding box center [501, 185] width 71 height 30
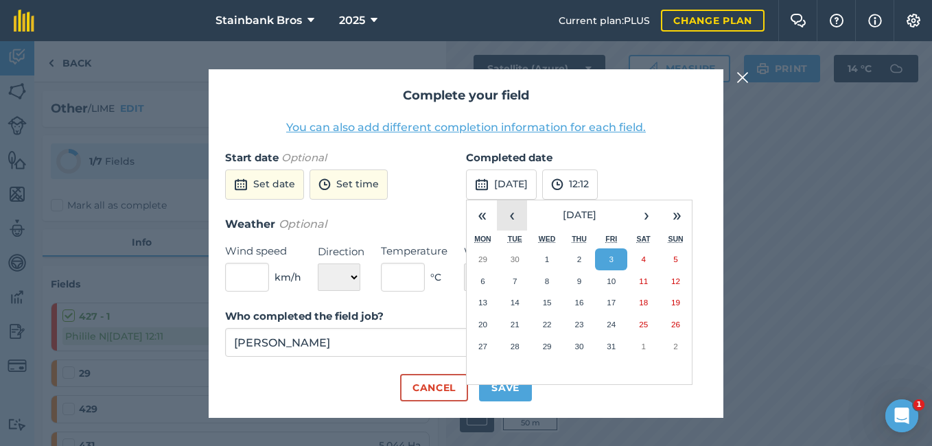
click at [508, 222] on button "‹" at bounding box center [512, 215] width 30 height 30
click at [610, 323] on abbr "26" at bounding box center [611, 324] width 9 height 9
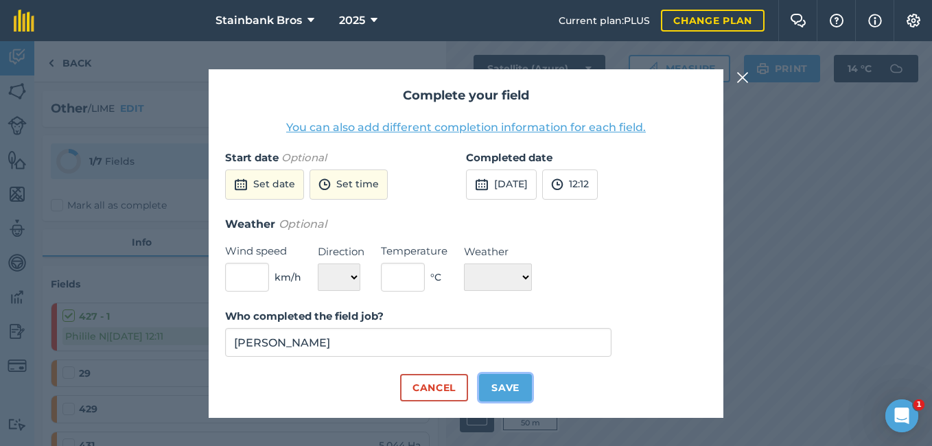
click at [494, 387] on button "Save" at bounding box center [505, 387] width 53 height 27
checkbox input "true"
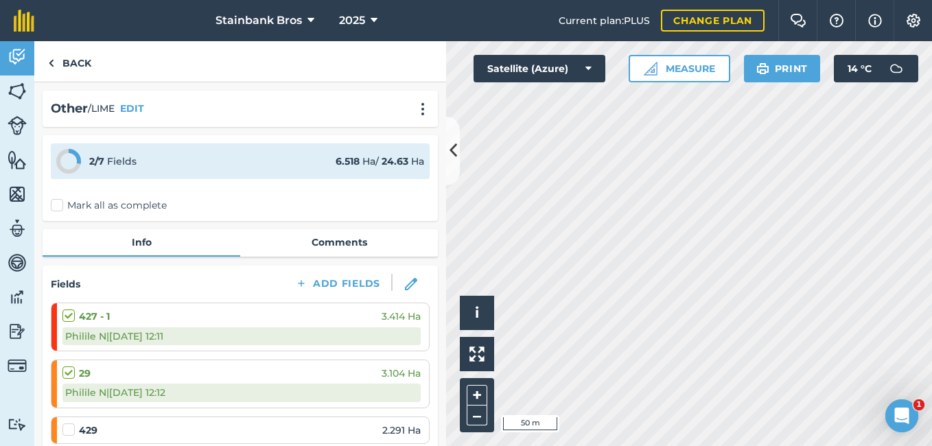
click at [69, 423] on label at bounding box center [70, 423] width 16 height 0
click at [69, 427] on input "checkbox" at bounding box center [66, 427] width 9 height 9
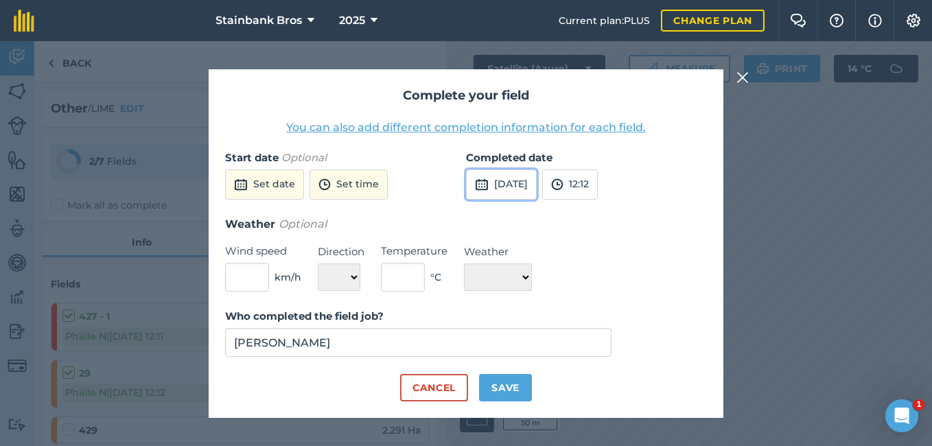
click at [537, 191] on button "[DATE]" at bounding box center [501, 185] width 71 height 30
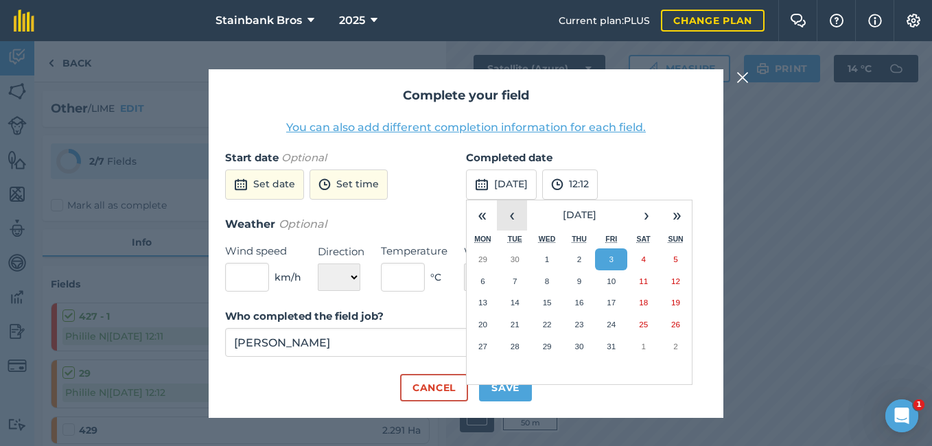
click at [510, 221] on button "‹" at bounding box center [512, 215] width 30 height 30
click at [614, 350] on abbr "29" at bounding box center [611, 346] width 9 height 9
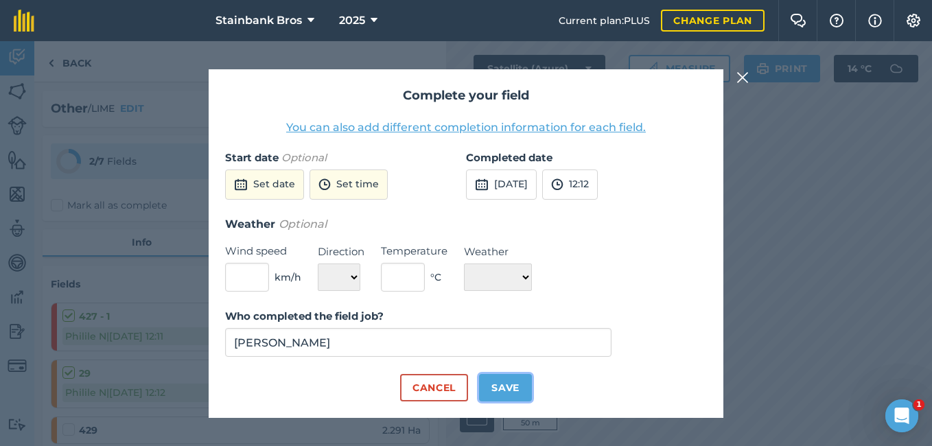
click at [508, 394] on button "Save" at bounding box center [505, 387] width 53 height 27
checkbox input "true"
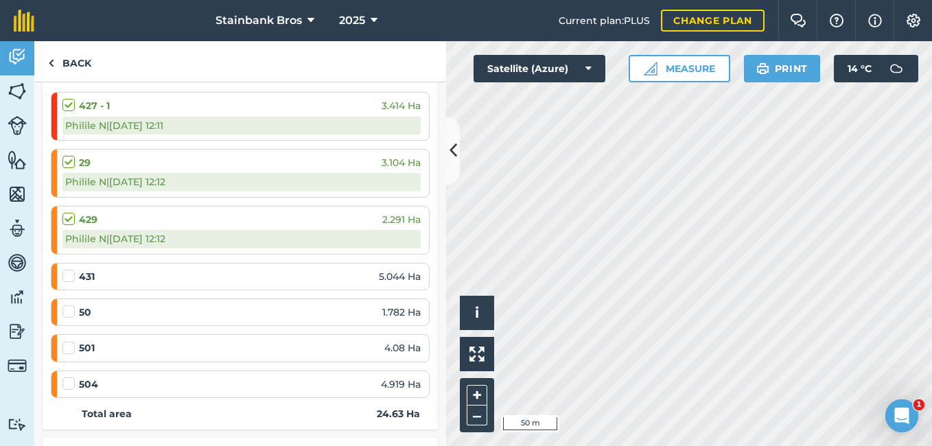
scroll to position [213, 0]
click at [68, 267] on label at bounding box center [70, 267] width 16 height 0
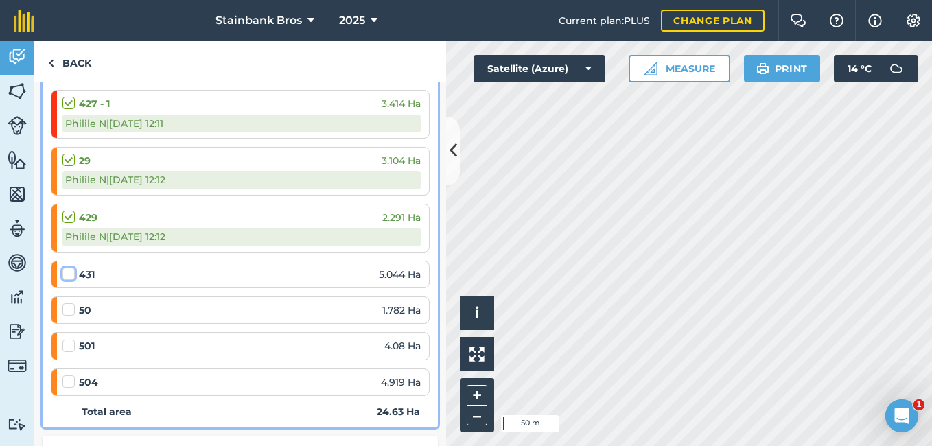
click at [68, 276] on input "checkbox" at bounding box center [66, 271] width 9 height 9
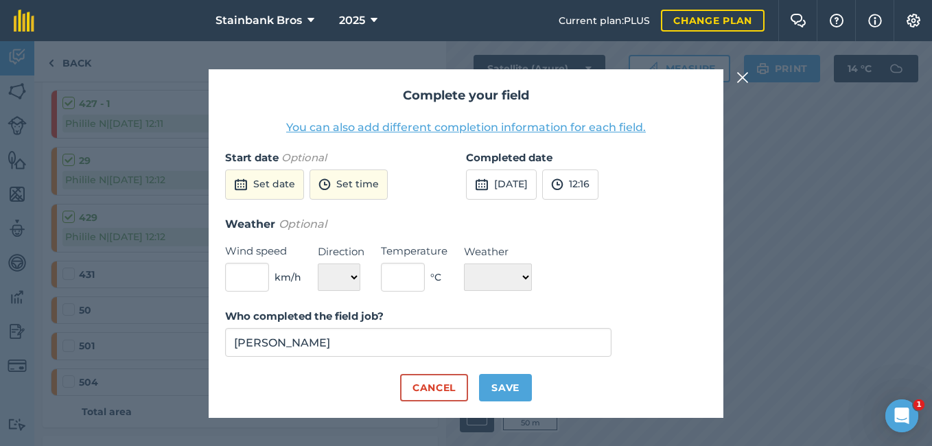
click at [524, 203] on div "Completed date [DATE] 12:16" at bounding box center [586, 183] width 241 height 66
click at [537, 179] on button "[DATE]" at bounding box center [501, 185] width 71 height 30
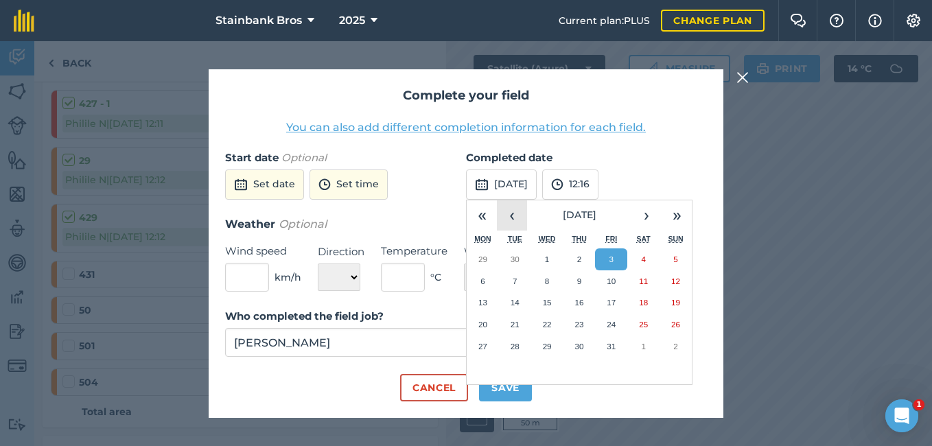
click at [503, 224] on button "‹" at bounding box center [512, 215] width 30 height 30
click at [604, 343] on button "29" at bounding box center [611, 347] width 32 height 22
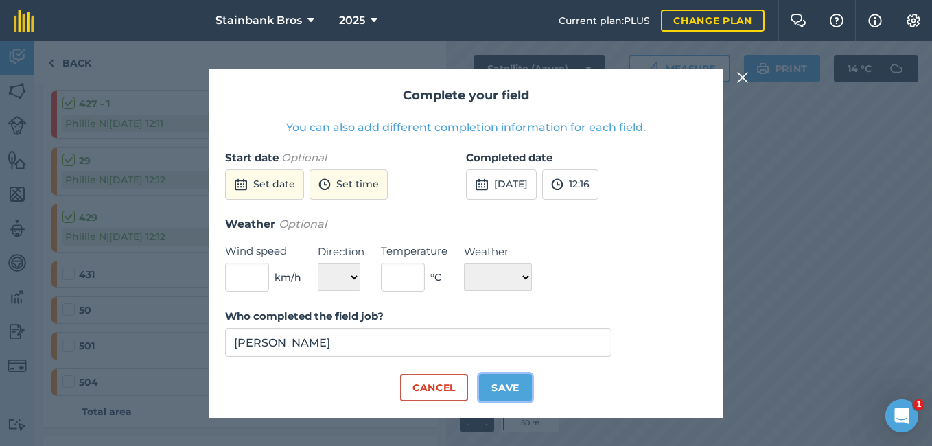
click at [501, 391] on button "Save" at bounding box center [505, 387] width 53 height 27
checkbox input "true"
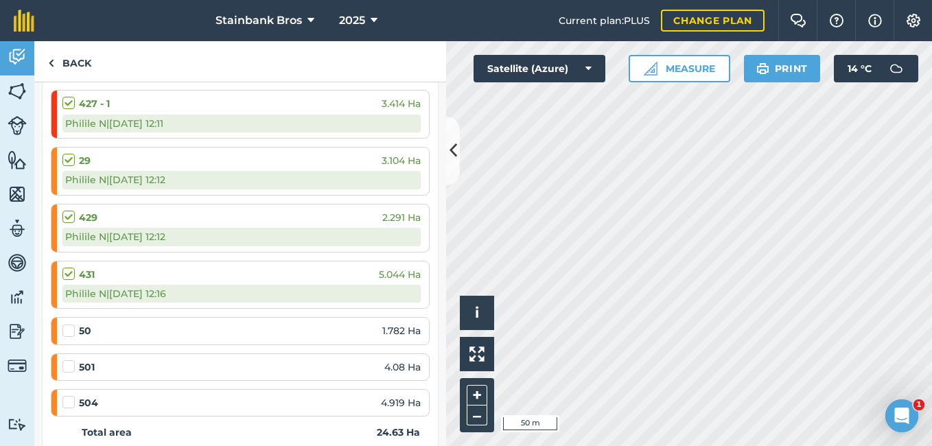
click at [67, 324] on label at bounding box center [70, 324] width 16 height 0
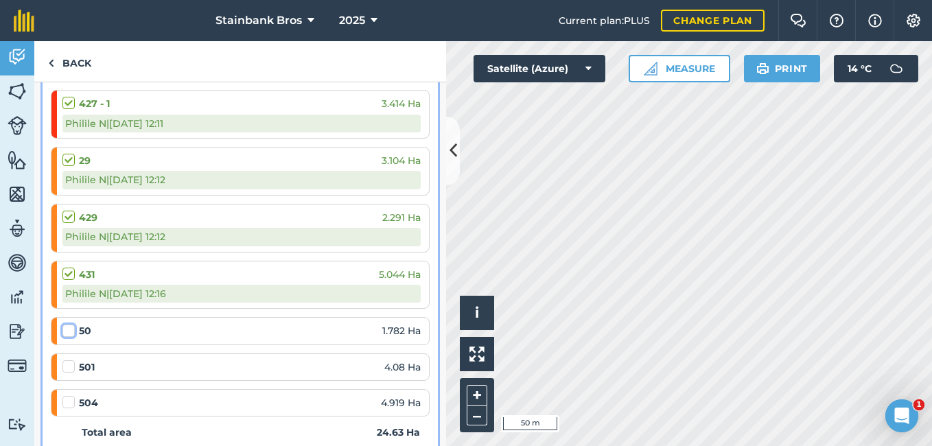
click at [67, 332] on input "checkbox" at bounding box center [66, 328] width 9 height 9
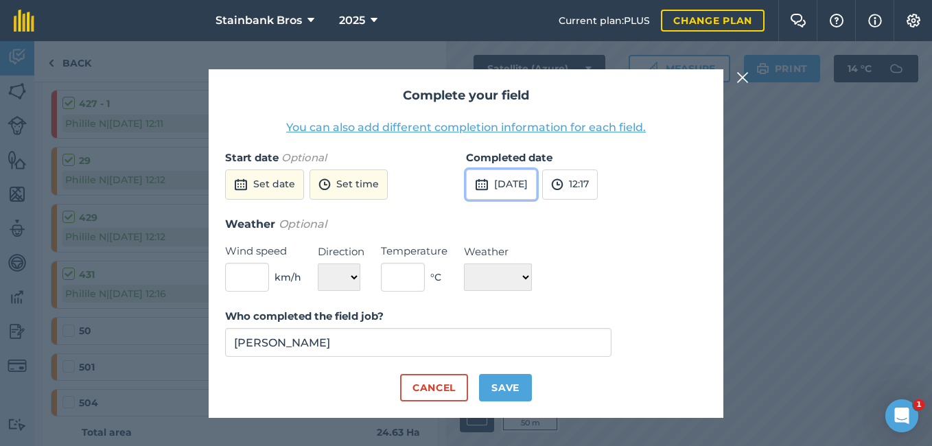
click at [504, 185] on button "[DATE]" at bounding box center [501, 185] width 71 height 30
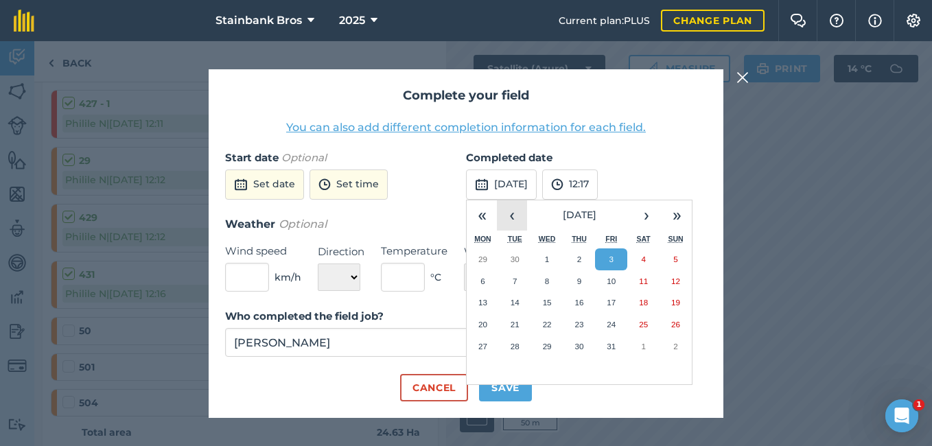
click at [511, 213] on button "‹" at bounding box center [512, 215] width 30 height 30
click at [611, 325] on abbr "26" at bounding box center [611, 324] width 9 height 9
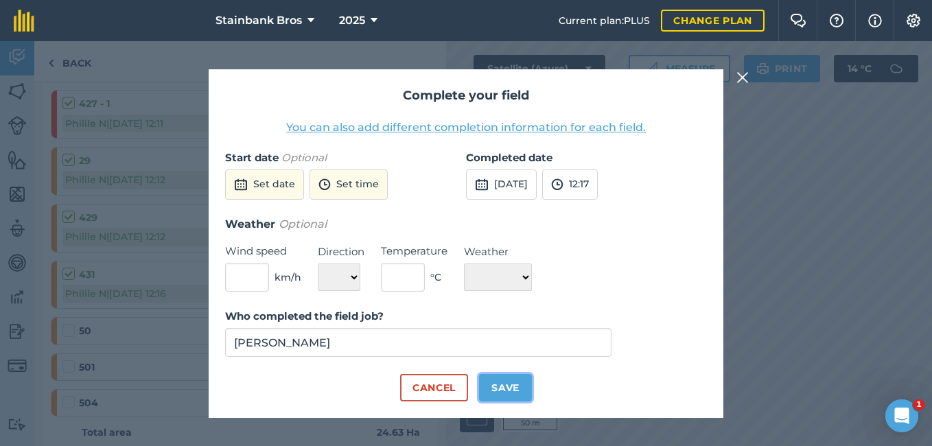
click at [502, 392] on button "Save" at bounding box center [505, 387] width 53 height 27
checkbox input "true"
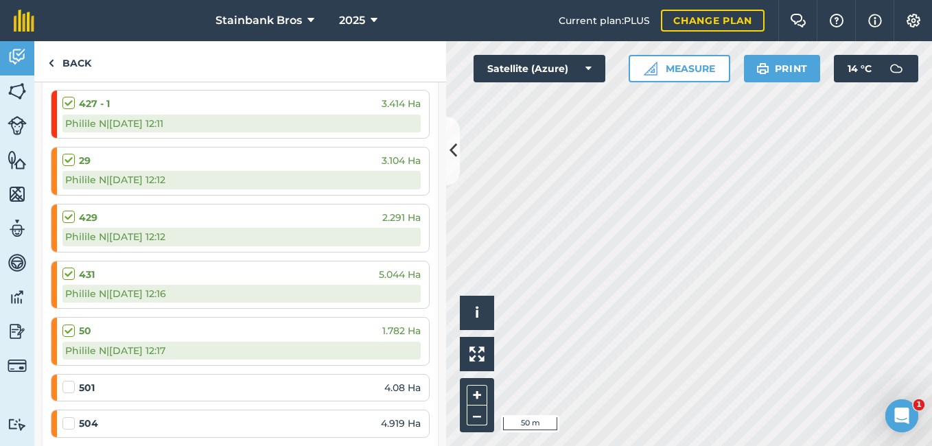
click at [67, 380] on label at bounding box center [70, 380] width 16 height 0
click at [67, 388] on input "checkbox" at bounding box center [66, 384] width 9 height 9
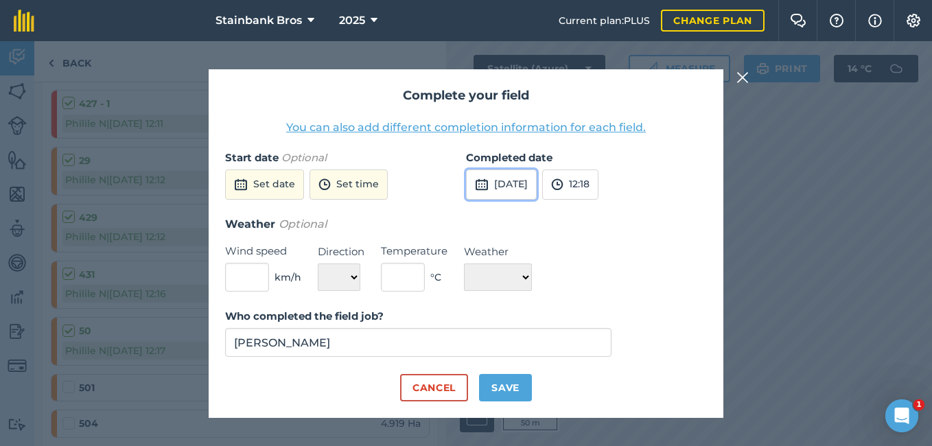
click at [527, 185] on button "[DATE]" at bounding box center [501, 185] width 71 height 30
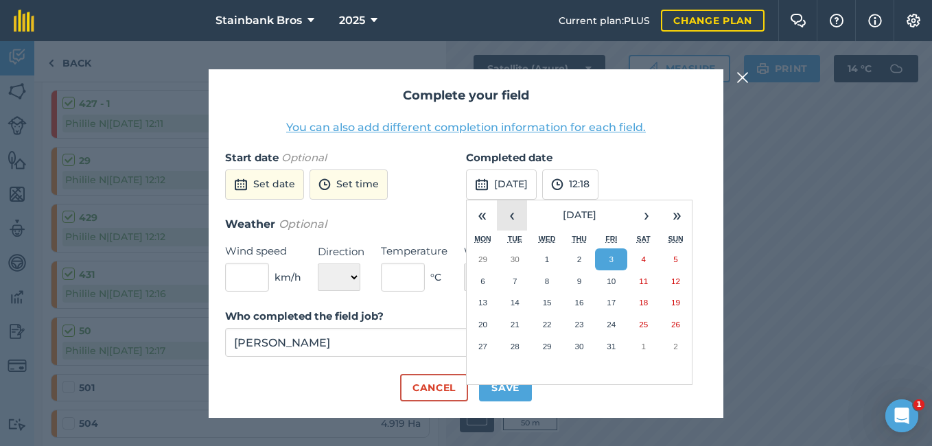
click at [507, 209] on button "‹" at bounding box center [512, 215] width 30 height 30
click at [644, 226] on button "›" at bounding box center [647, 215] width 30 height 30
click at [554, 264] on button "1" at bounding box center [547, 260] width 32 height 22
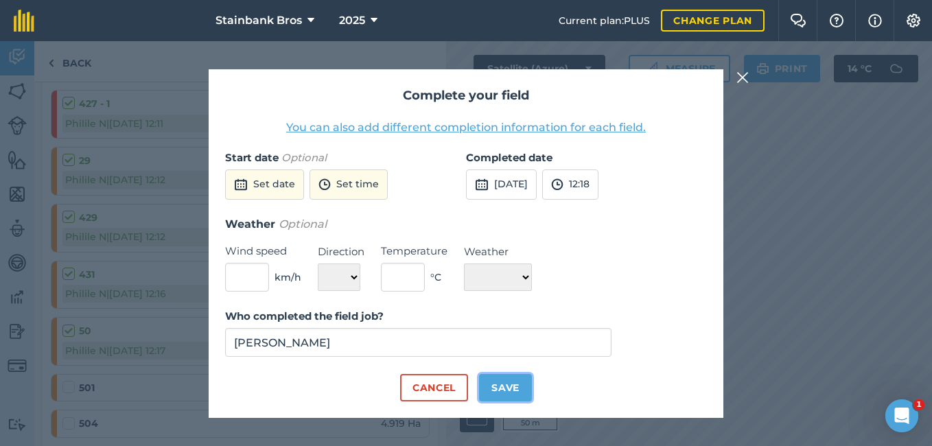
click at [502, 386] on button "Save" at bounding box center [505, 387] width 53 height 27
checkbox input "true"
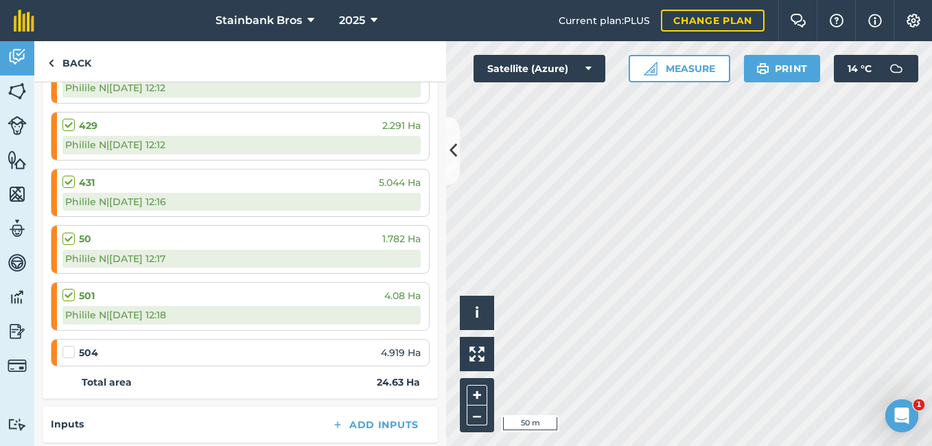
scroll to position [368, 0]
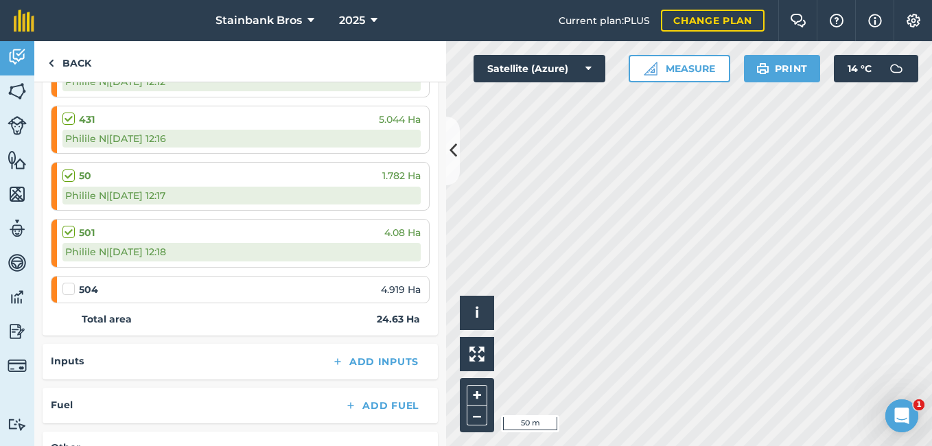
click at [68, 282] on label at bounding box center [70, 282] width 16 height 0
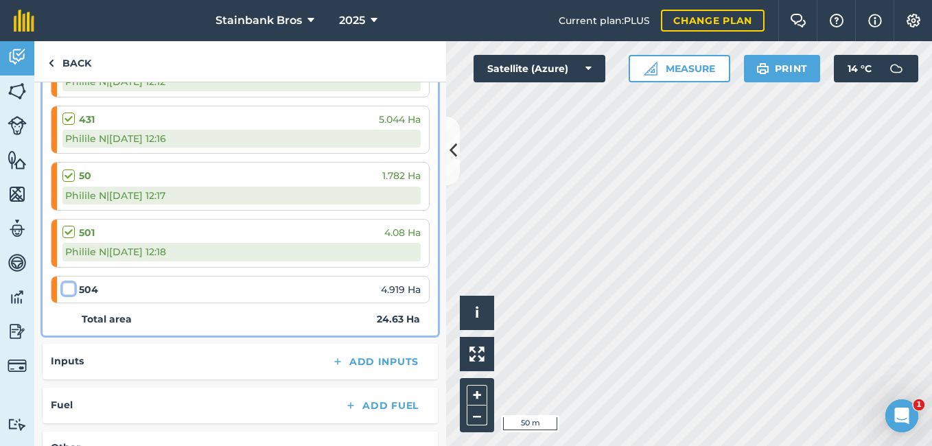
click at [68, 289] on input "checkbox" at bounding box center [66, 286] width 9 height 9
checkbox input "false"
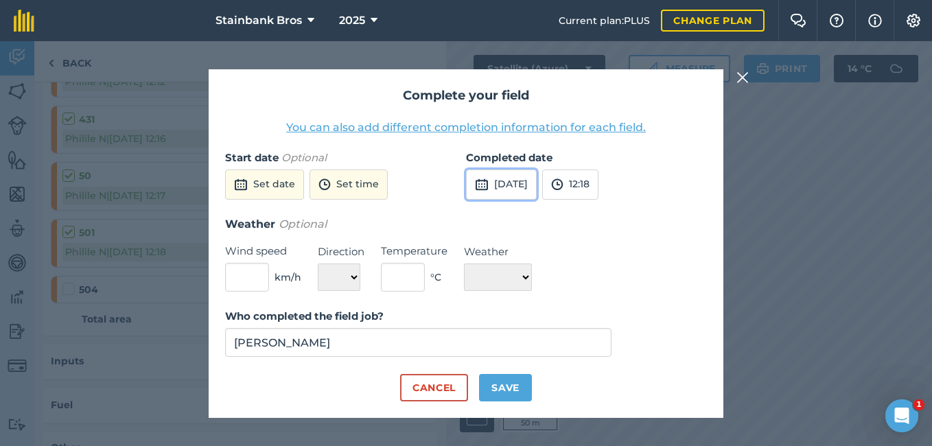
click at [537, 181] on button "[DATE]" at bounding box center [501, 185] width 71 height 30
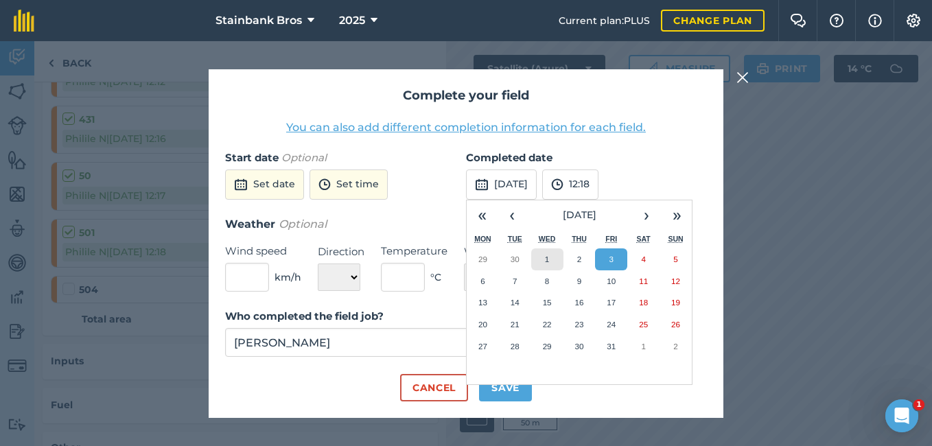
click at [544, 262] on button "1" at bounding box center [547, 260] width 32 height 22
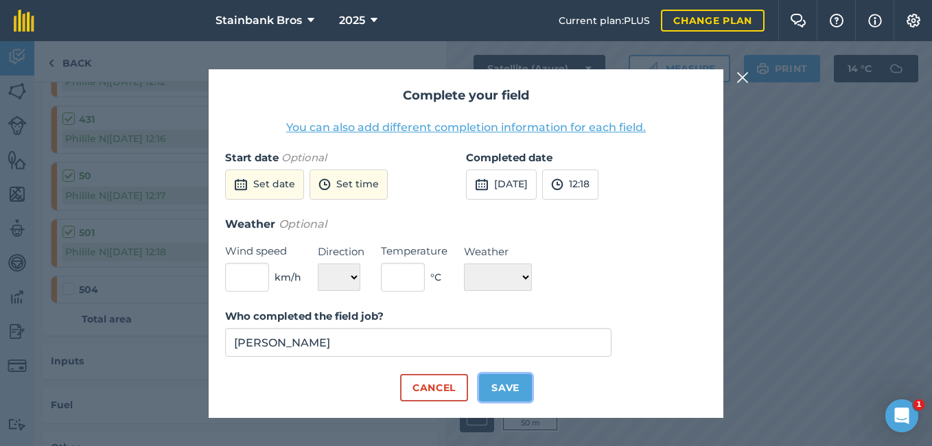
click at [497, 395] on button "Save" at bounding box center [505, 387] width 53 height 27
checkbox input "true"
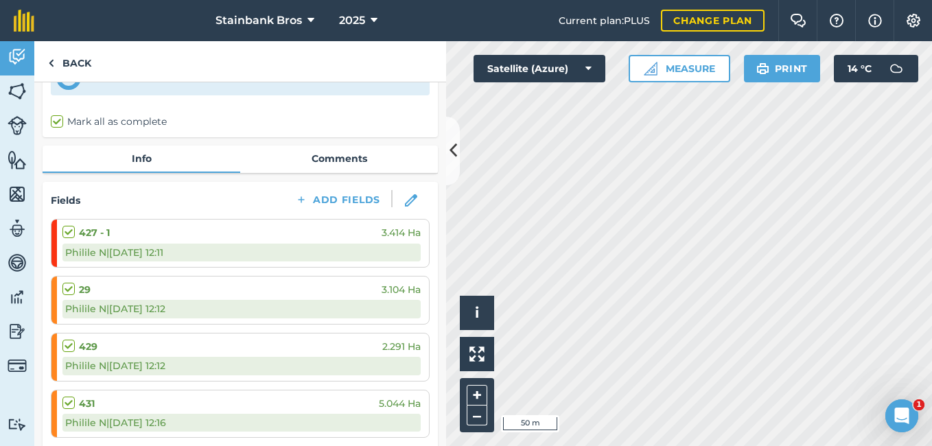
scroll to position [0, 0]
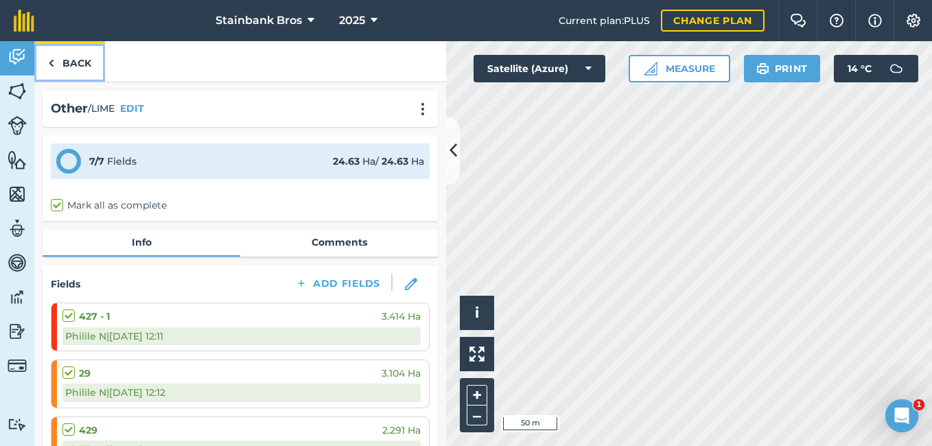
click at [88, 66] on link "Back" at bounding box center [69, 61] width 71 height 41
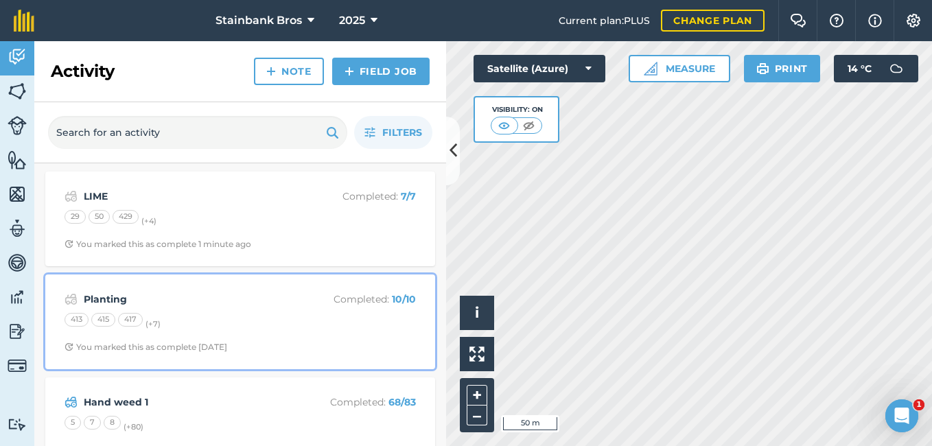
click at [116, 315] on div "413 415 417 (+ 7 )" at bounding box center [240, 322] width 351 height 18
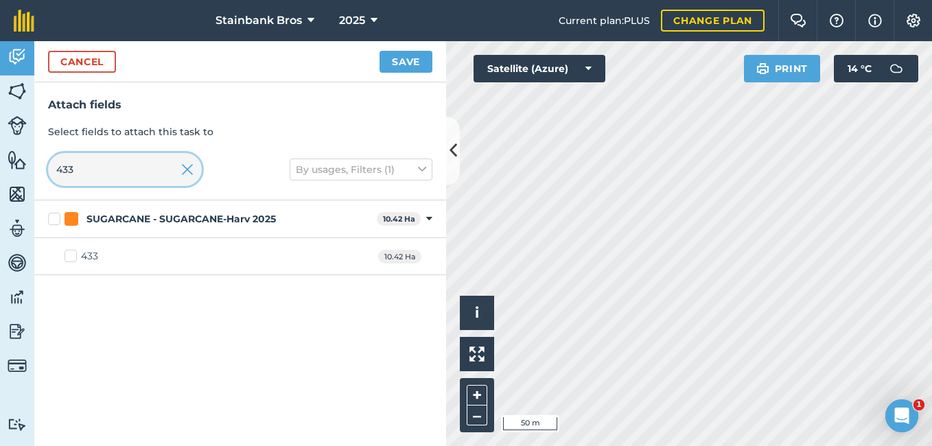
click at [94, 170] on input "433" at bounding box center [125, 169] width 154 height 33
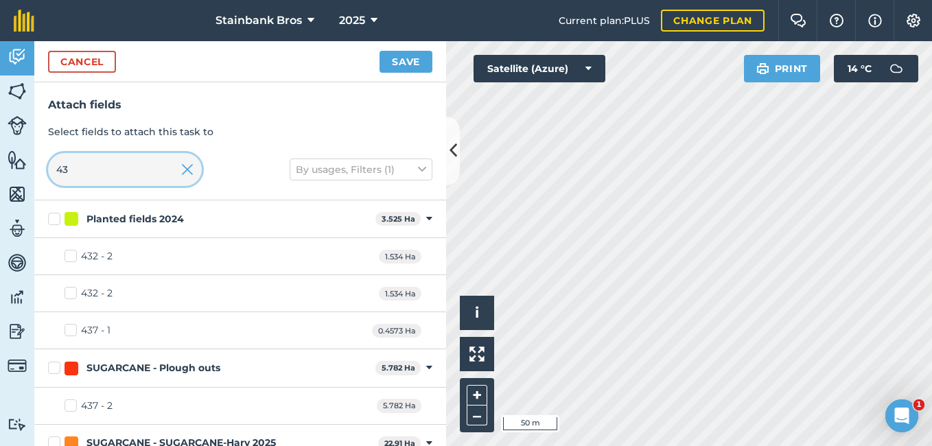
type input "4"
